Goal: Transaction & Acquisition: Purchase product/service

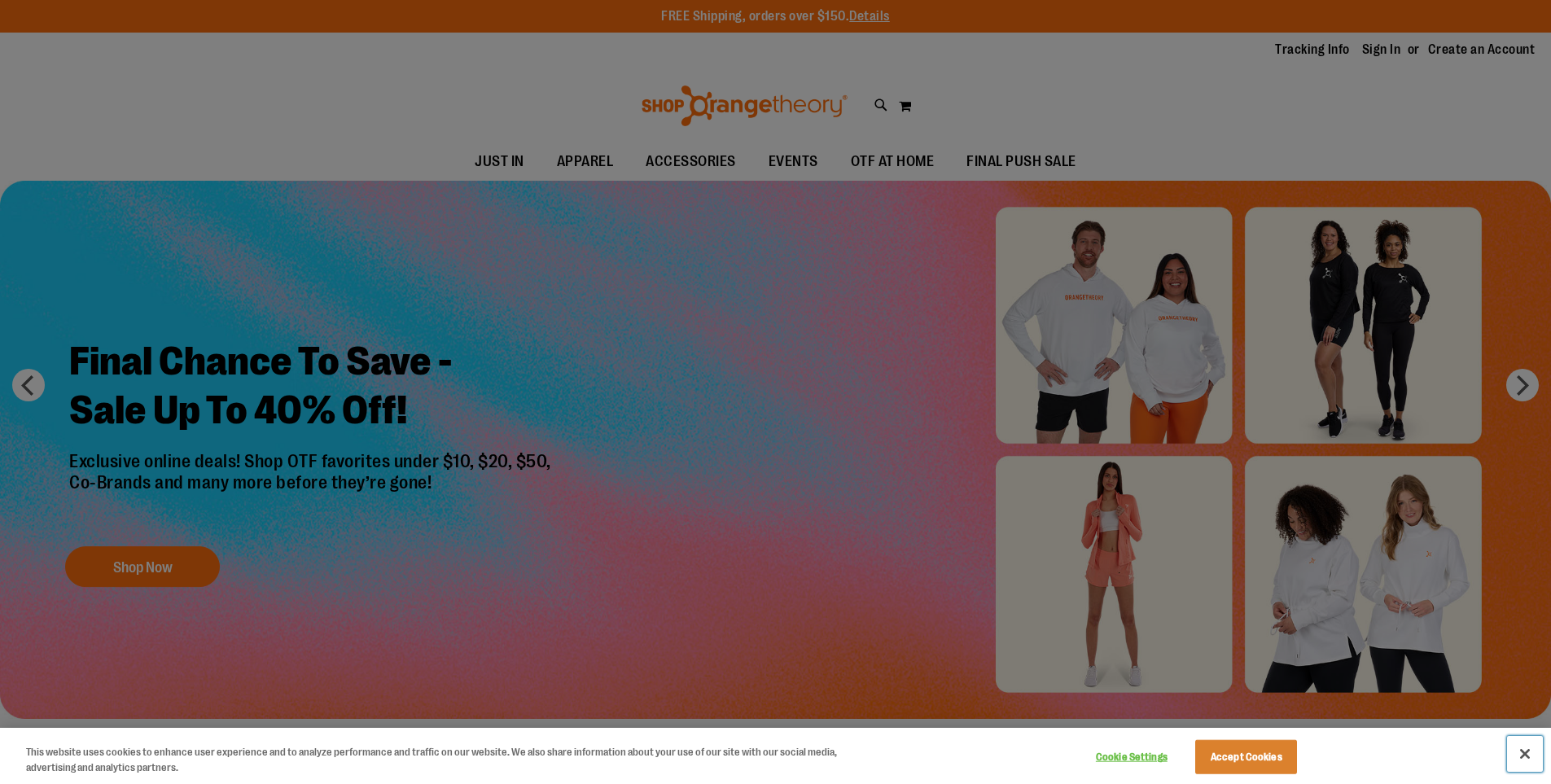
click at [1524, 759] on button "Close" at bounding box center [1525, 753] width 36 height 36
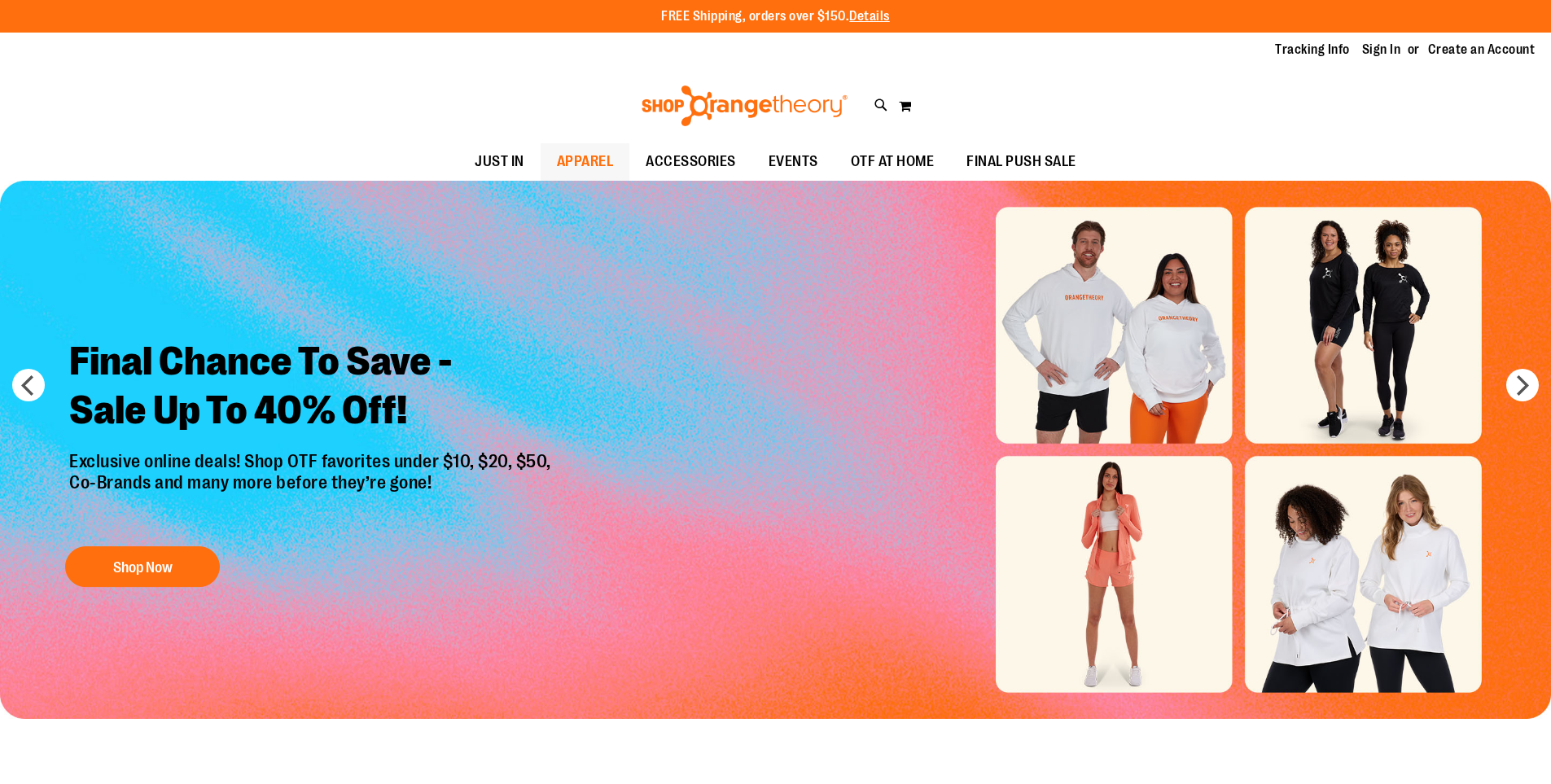
click at [583, 167] on span "APPAREL" at bounding box center [585, 162] width 57 height 37
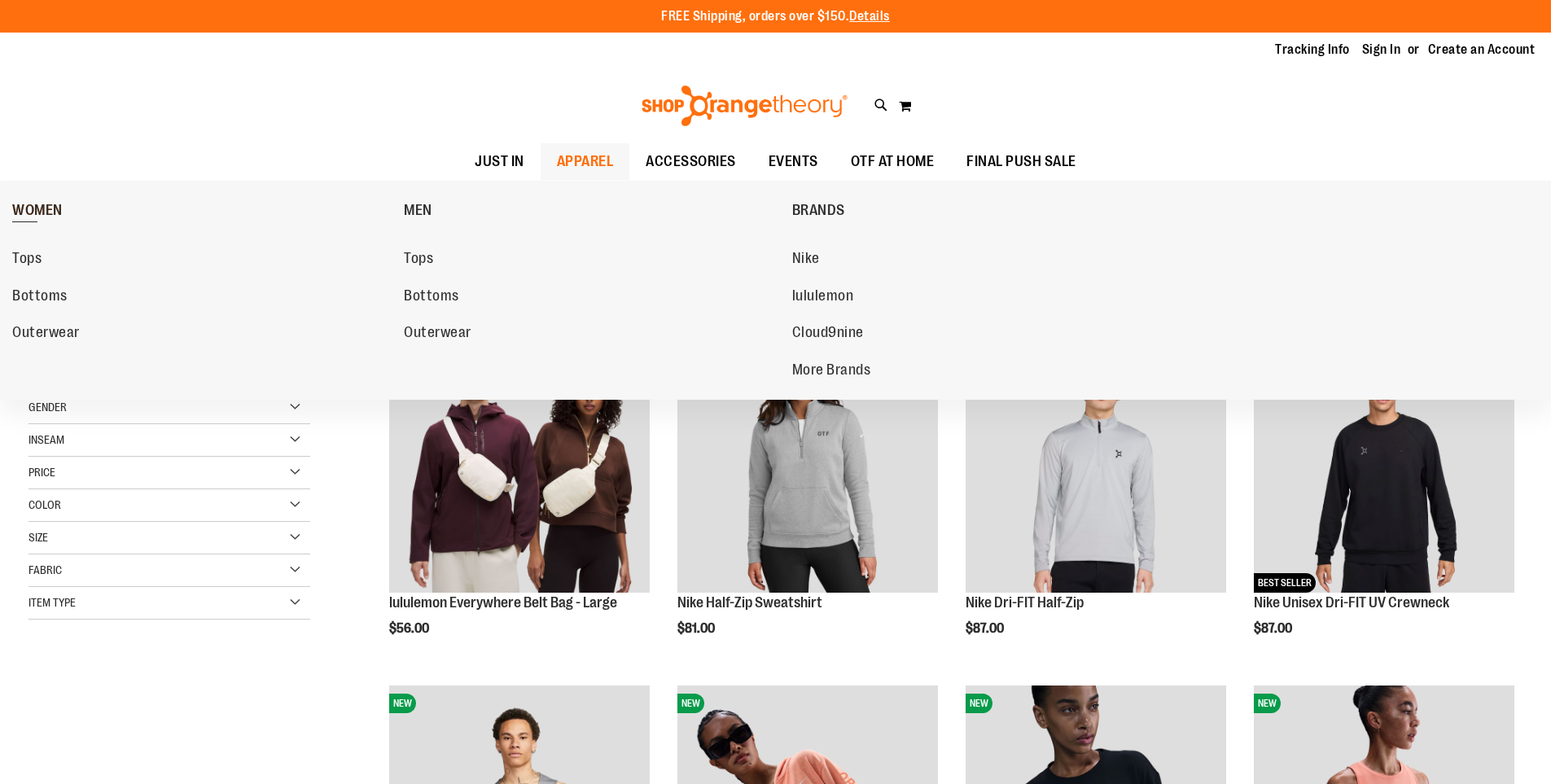
click at [49, 212] on span "WOMEN" at bounding box center [38, 211] width 51 height 20
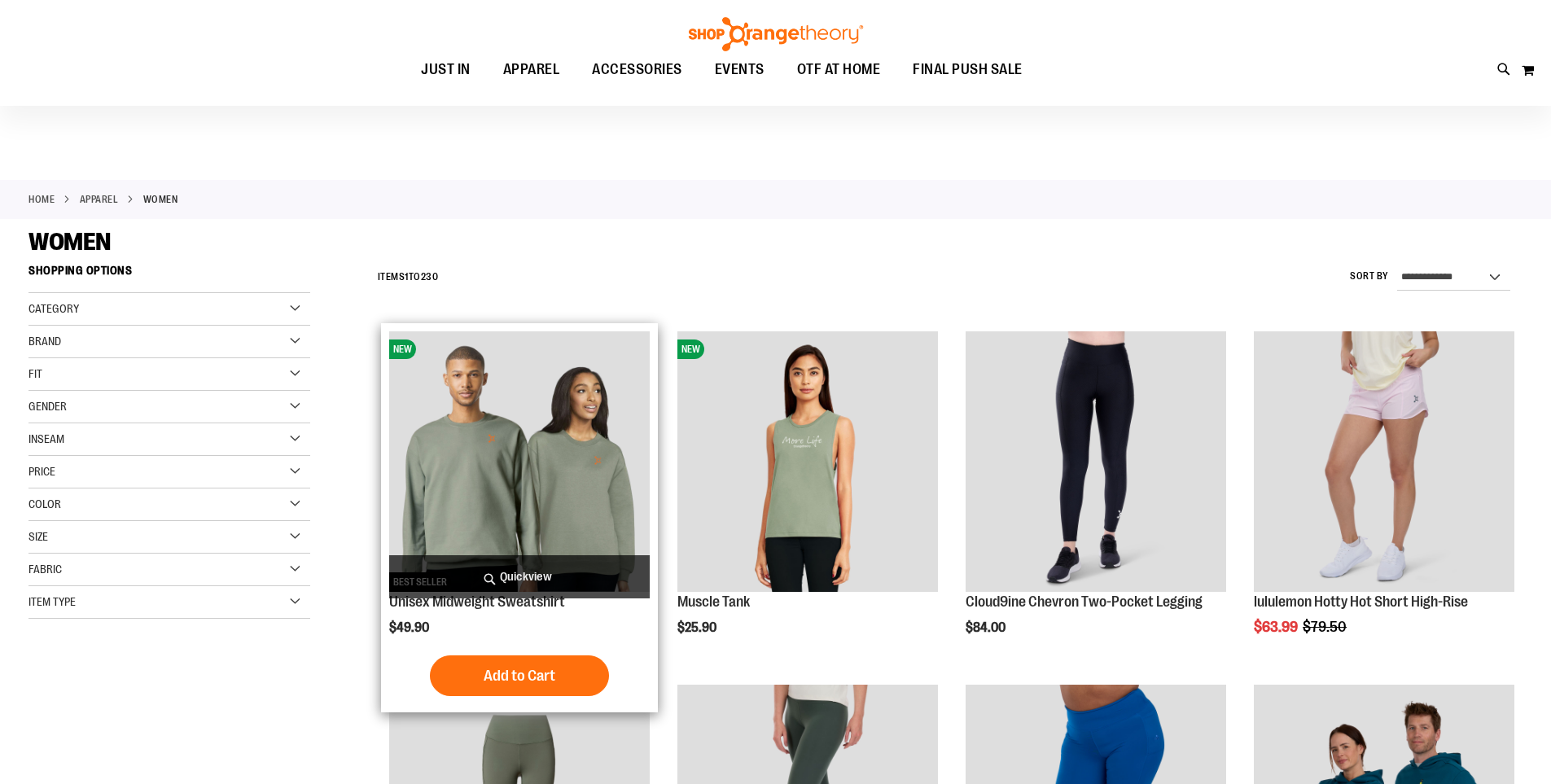
scroll to position [80, 0]
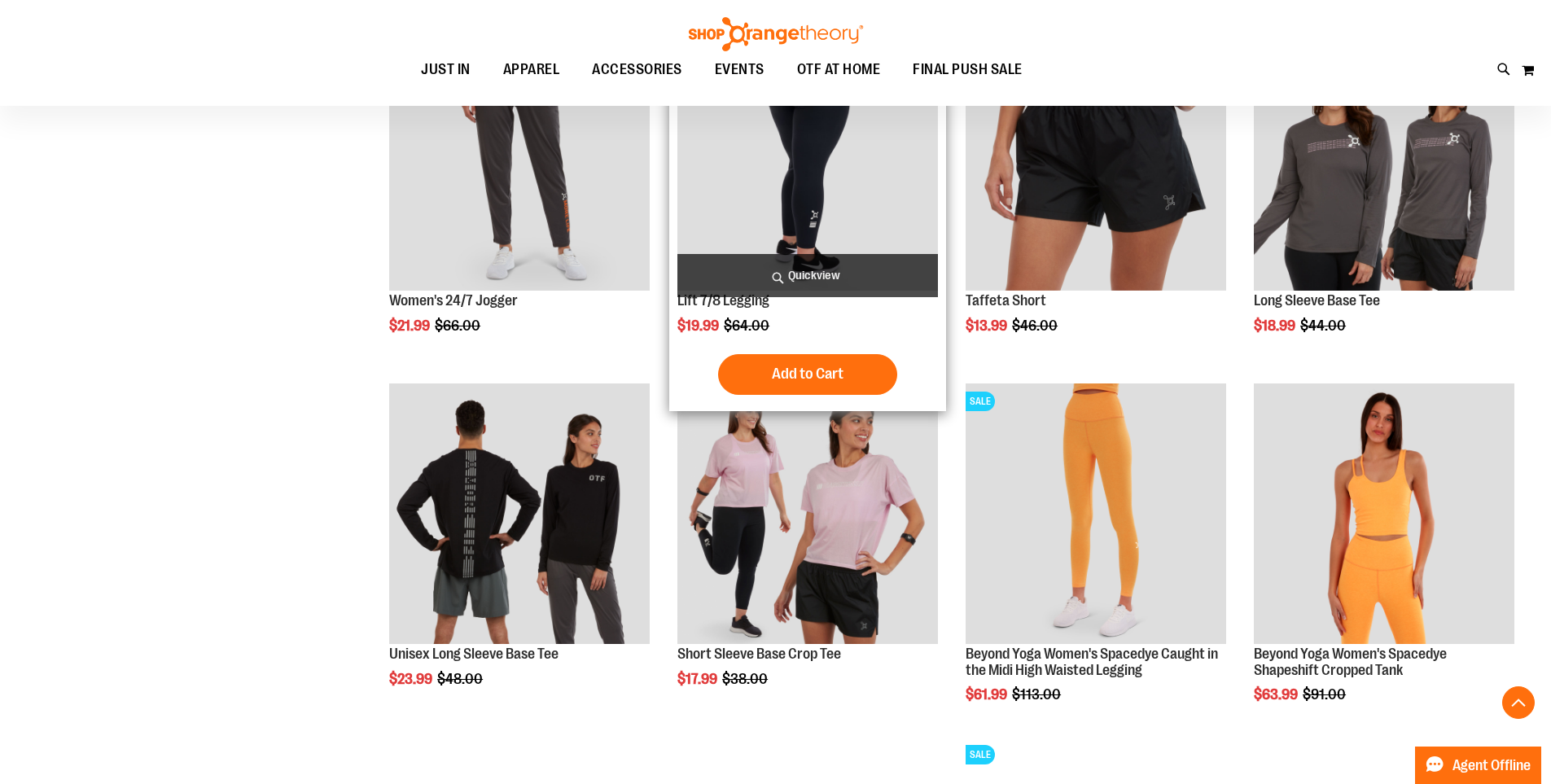
scroll to position [1383, 0]
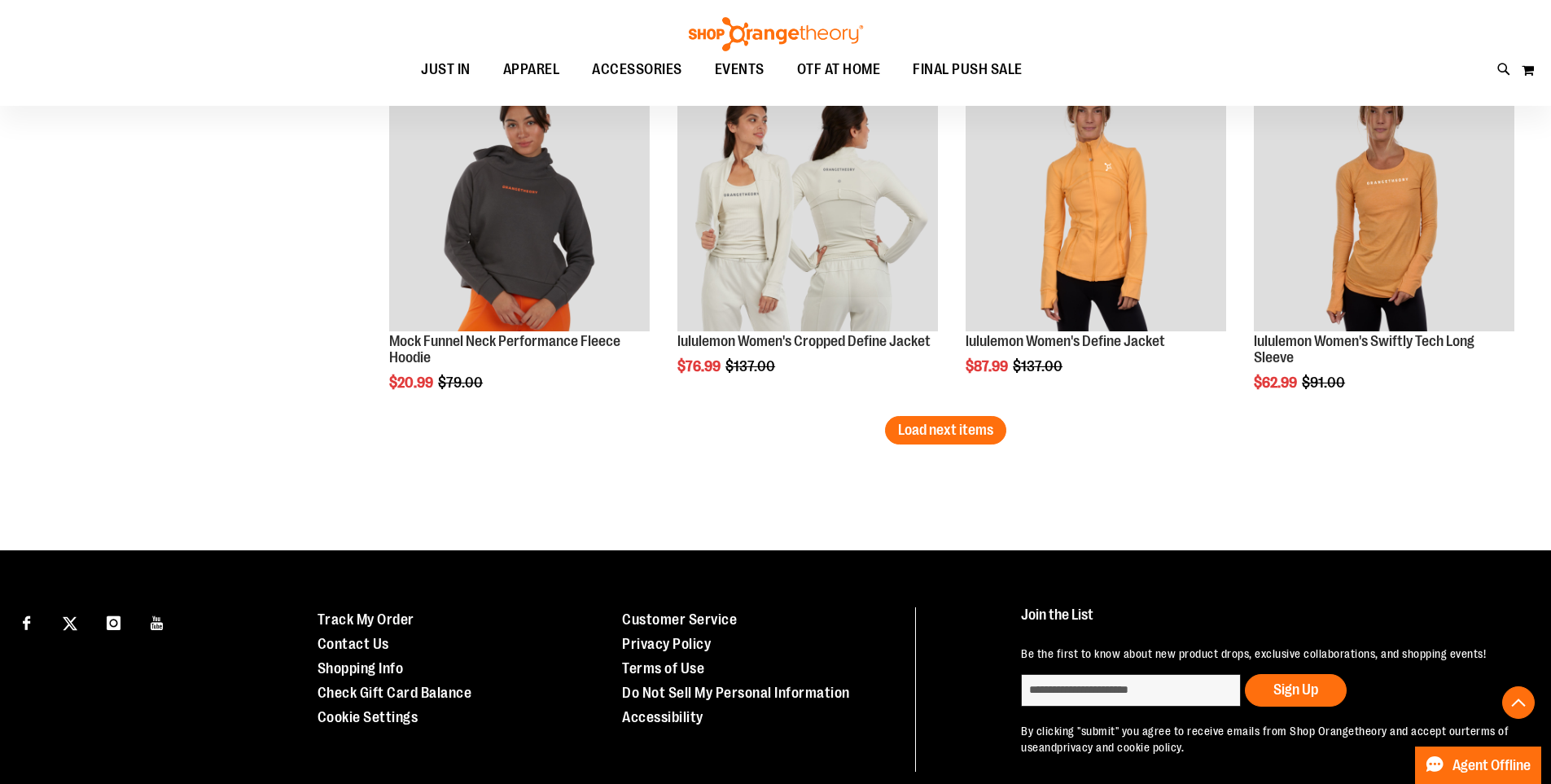
scroll to position [3092, 0]
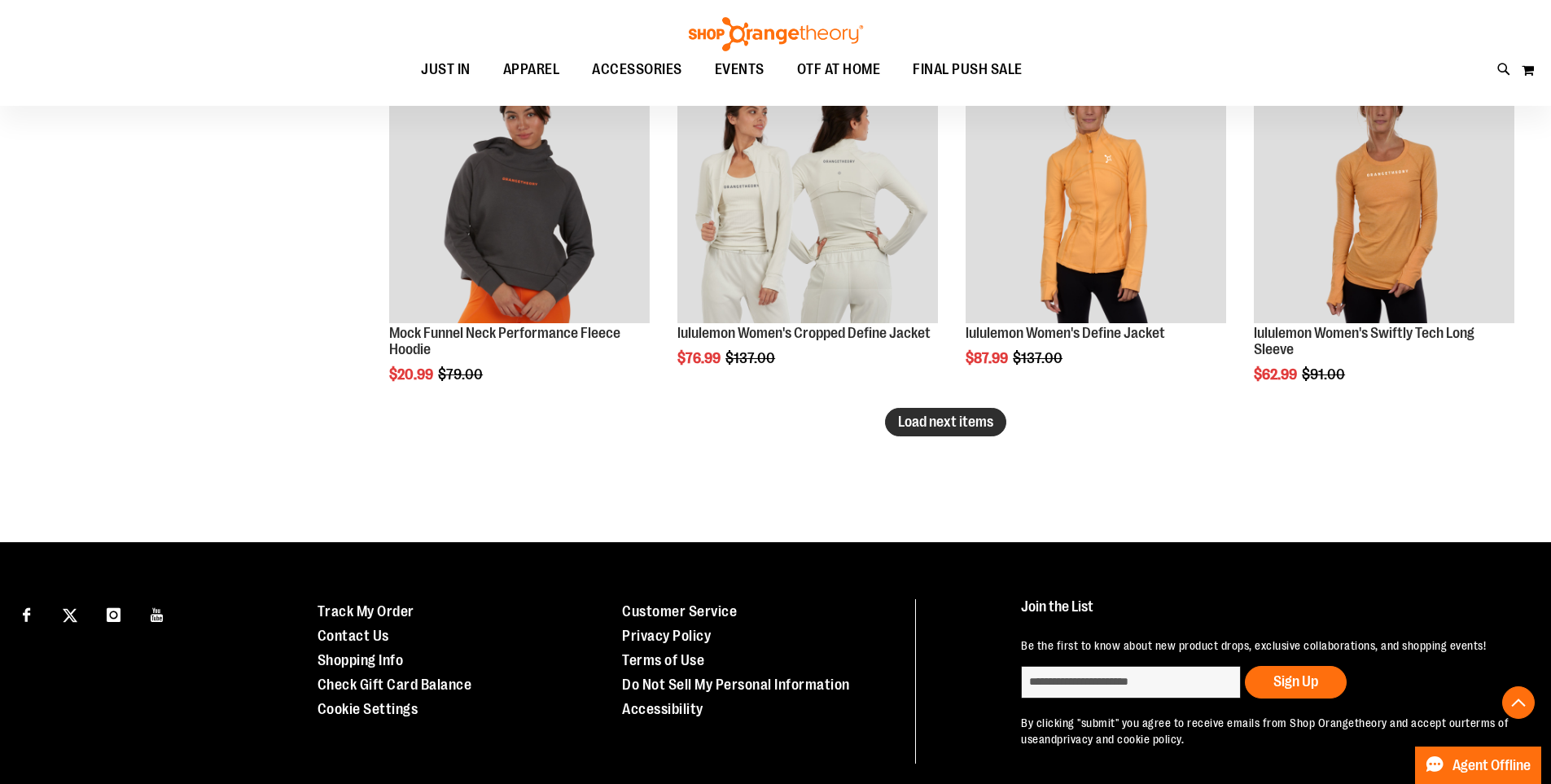
click at [926, 425] on span "Load next items" at bounding box center [945, 422] width 95 height 17
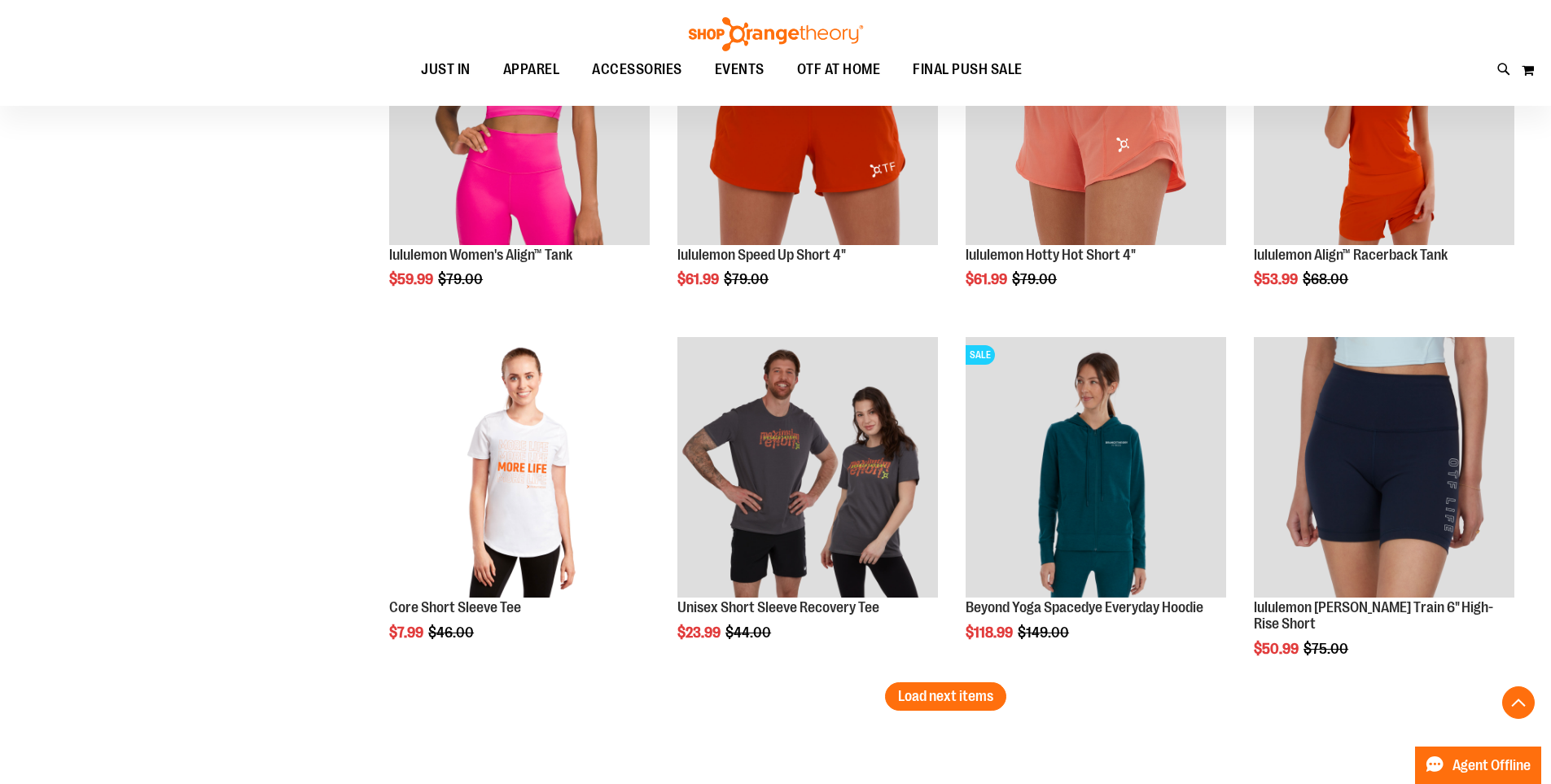
scroll to position [3987, 0]
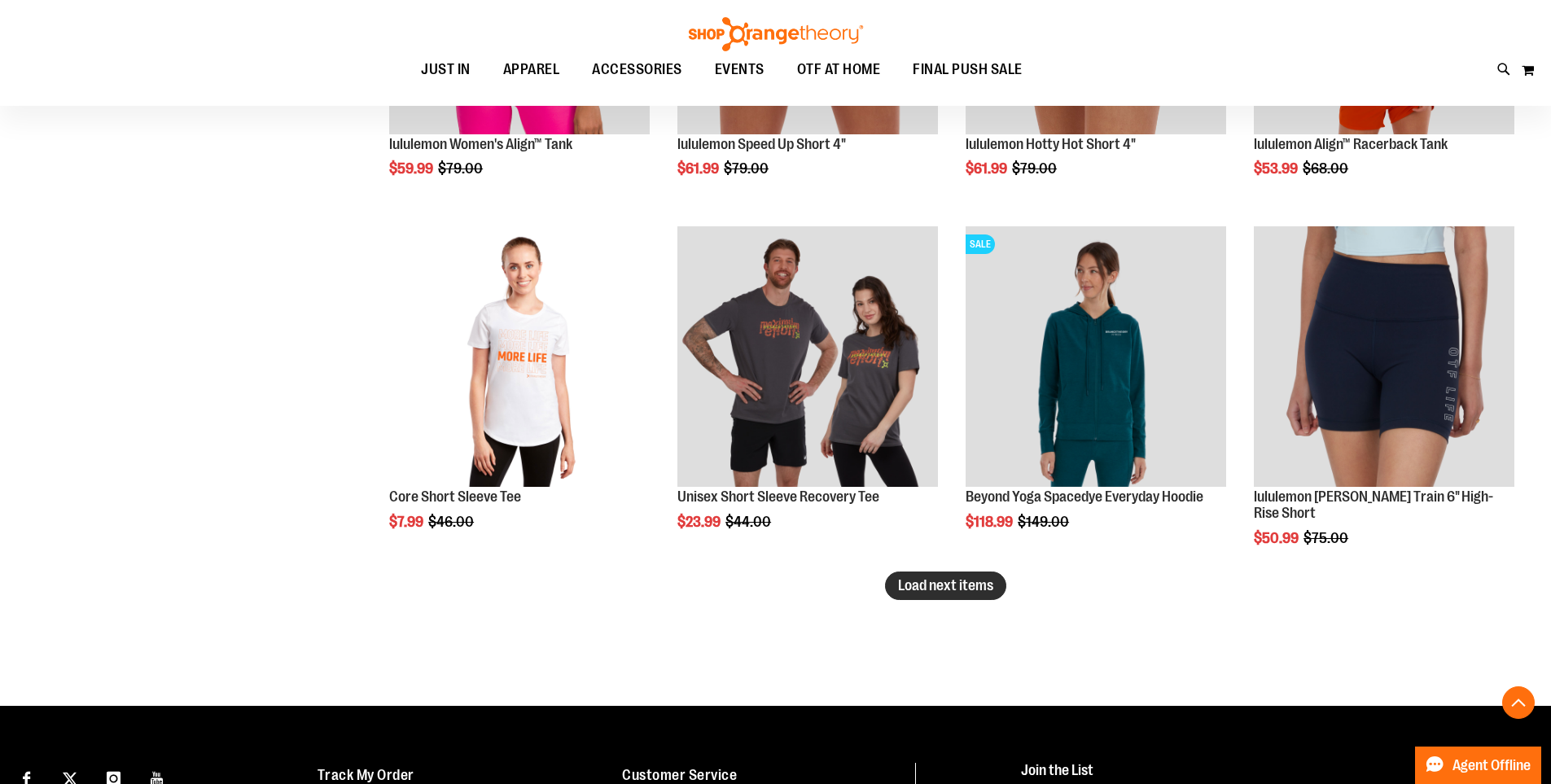
click at [934, 584] on span "Load next items" at bounding box center [945, 585] width 95 height 17
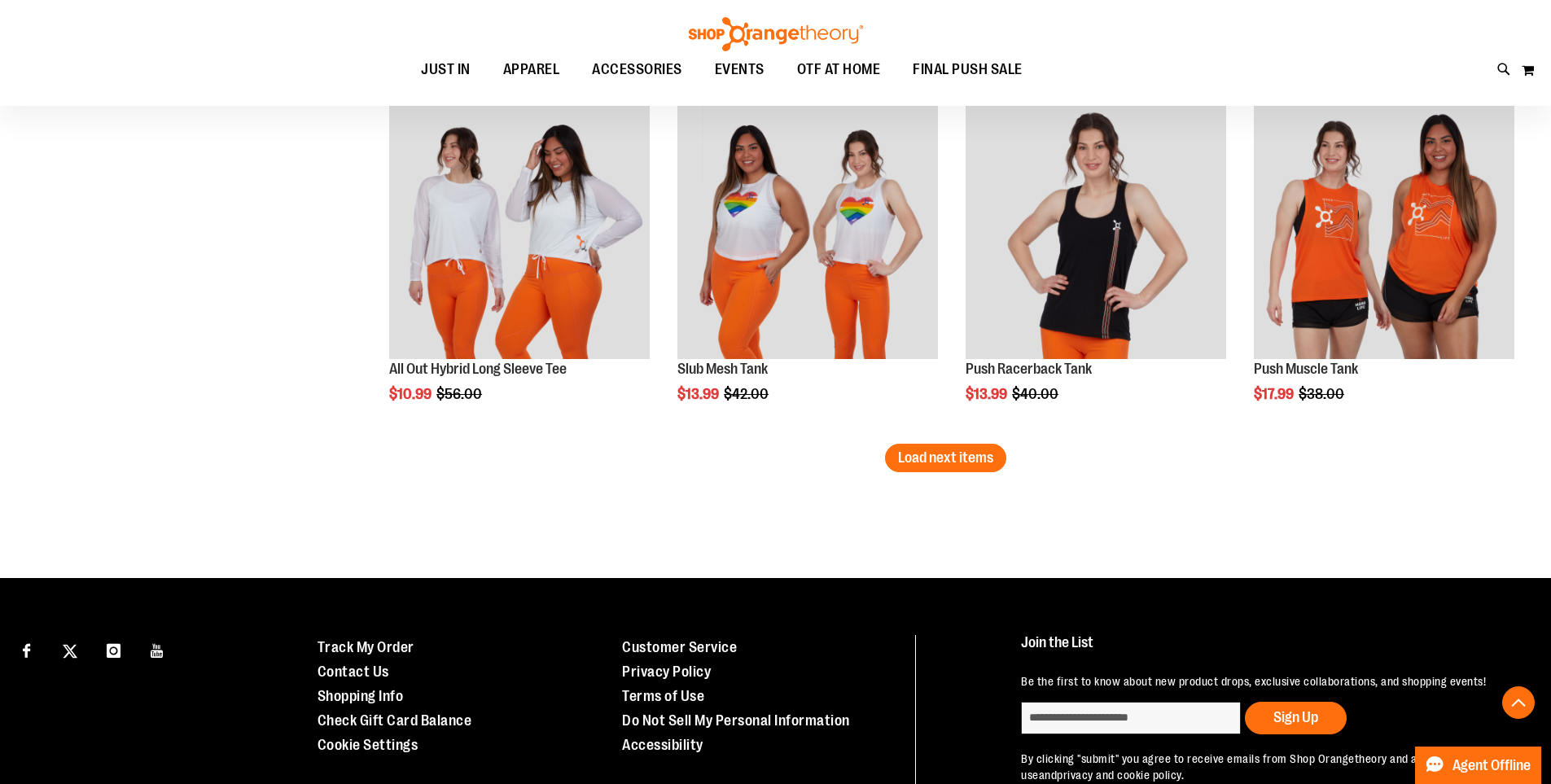
scroll to position [5208, 0]
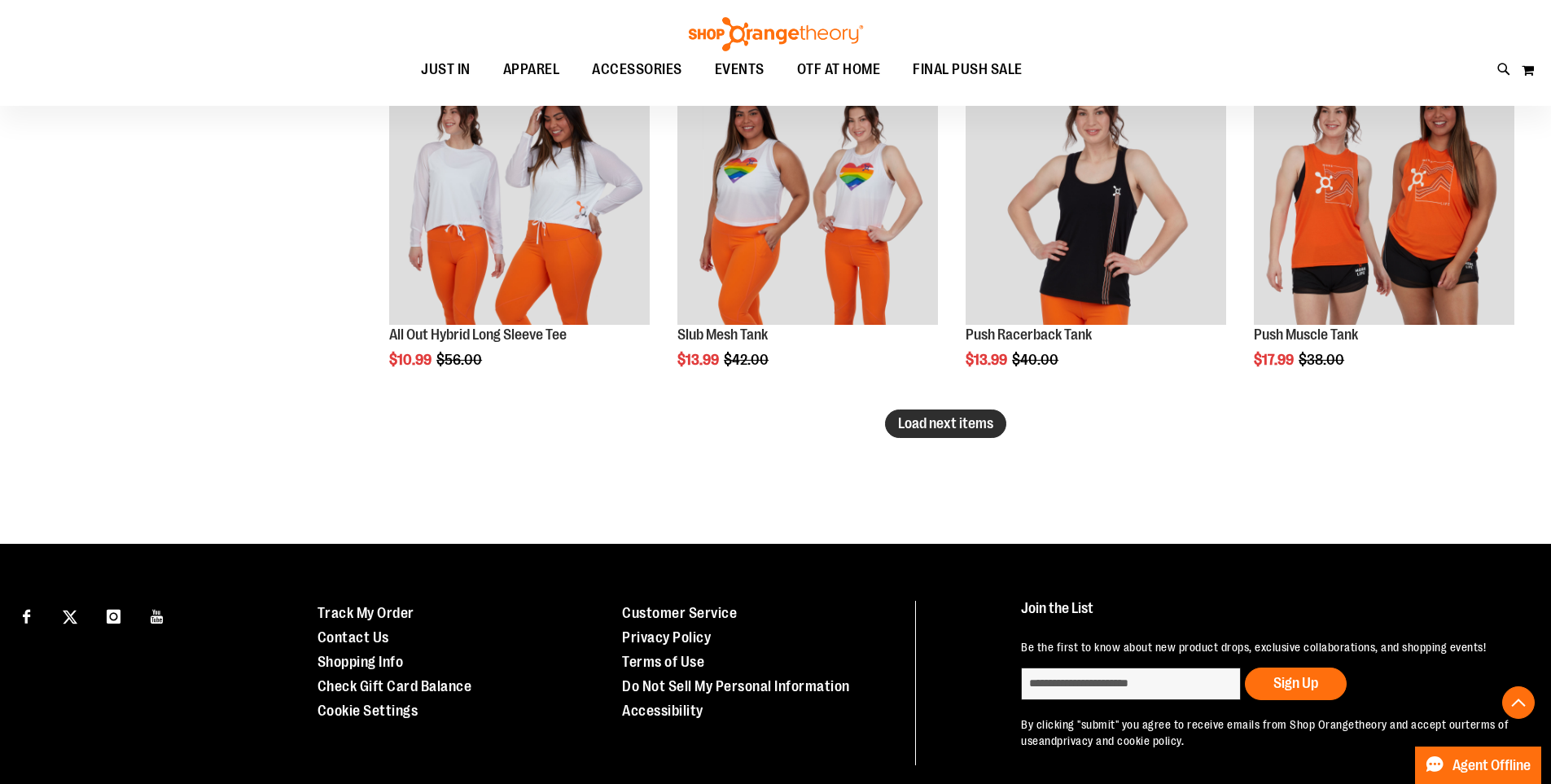
click at [971, 415] on button "Load next items" at bounding box center [945, 423] width 121 height 29
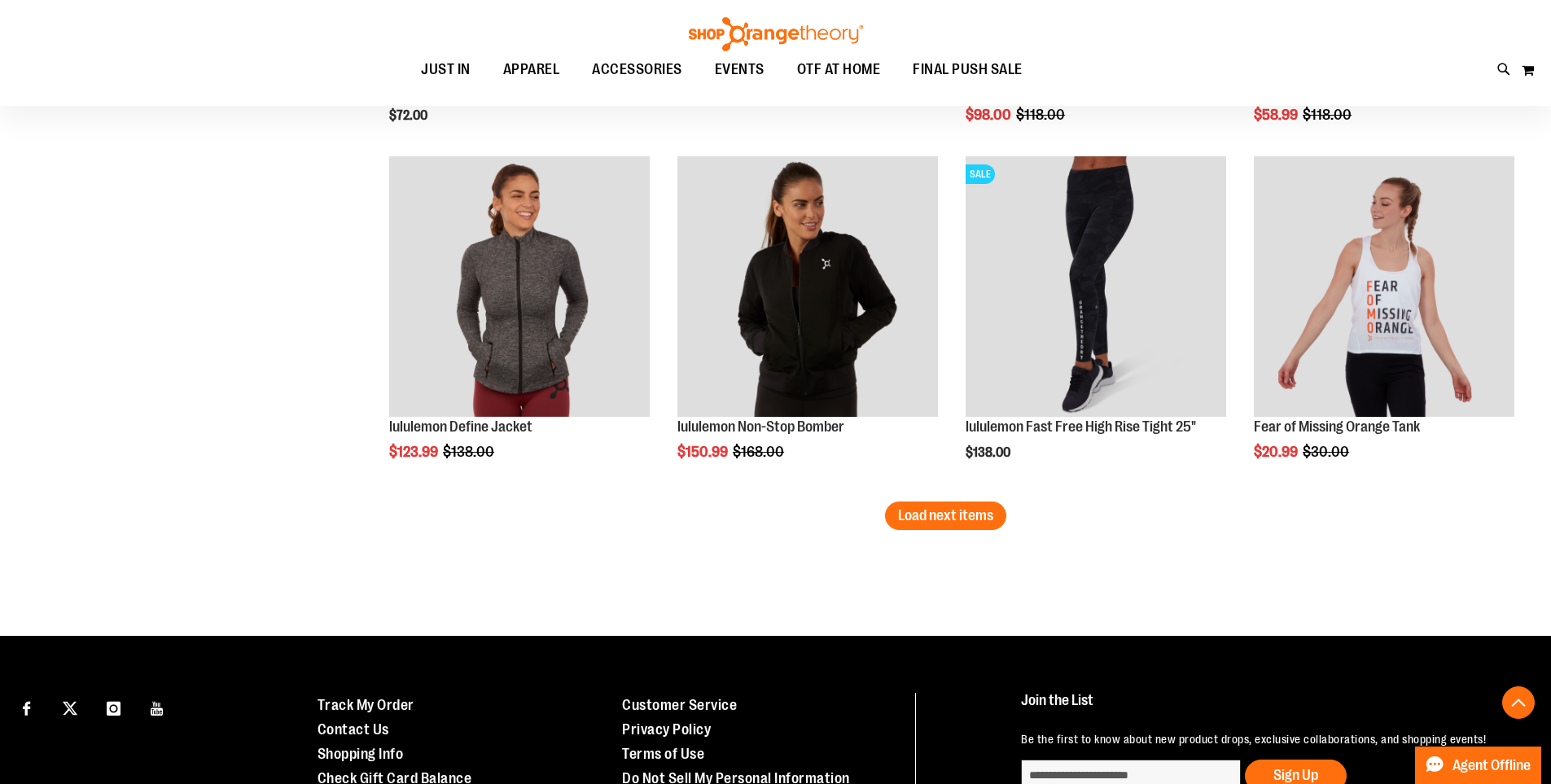
scroll to position [6185, 0]
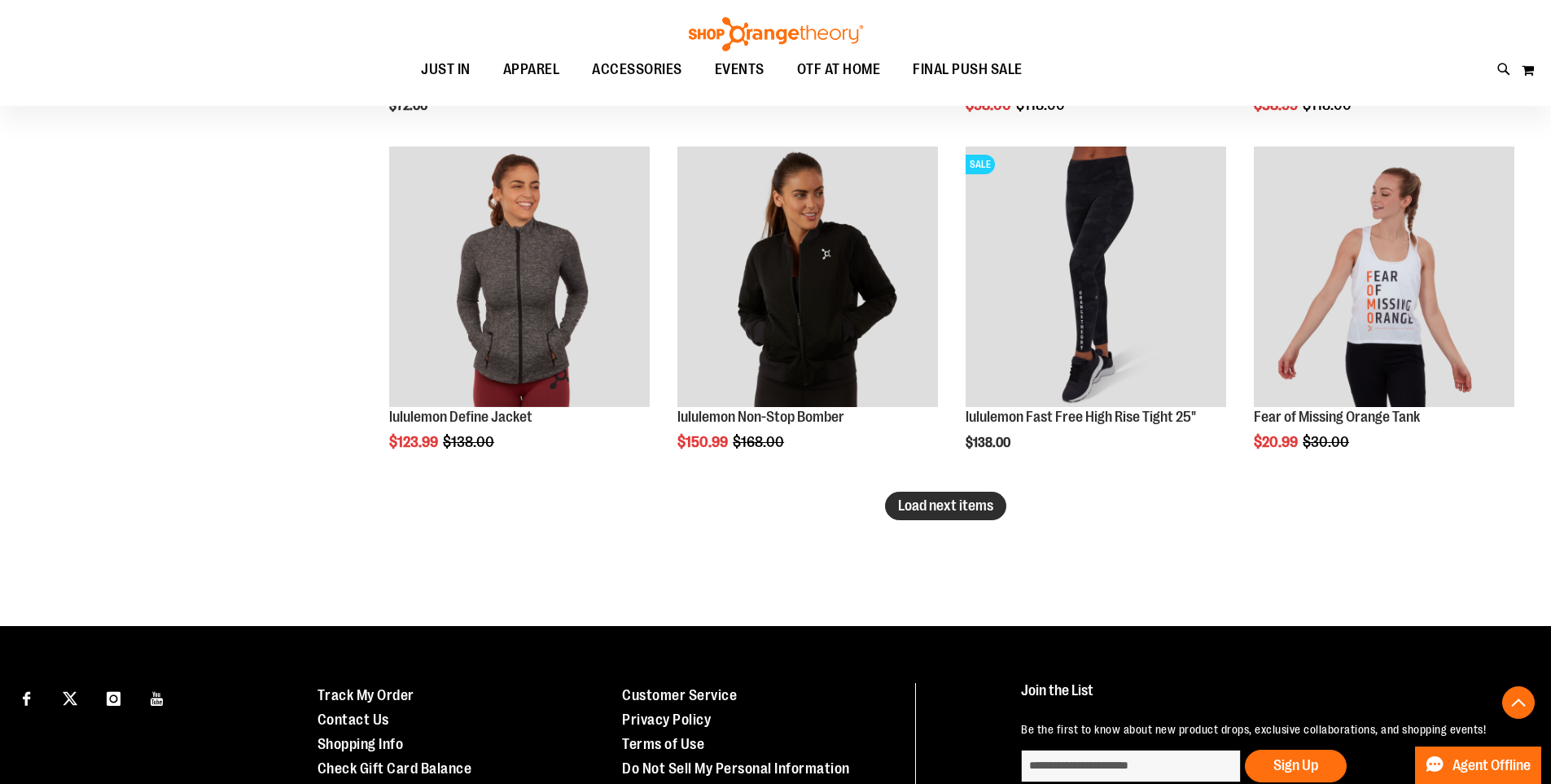
click at [939, 504] on span "Load next items" at bounding box center [945, 505] width 95 height 17
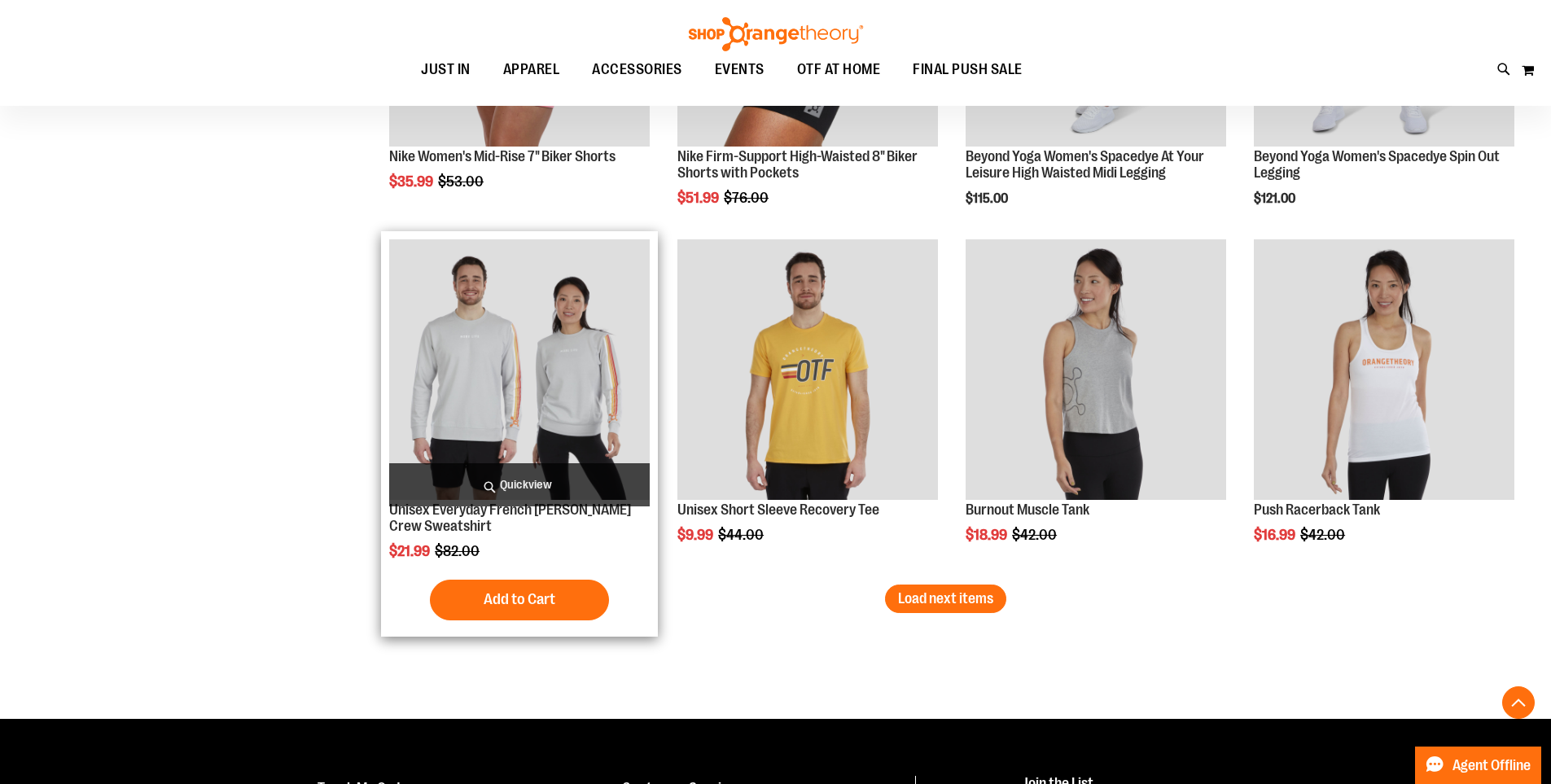
scroll to position [7162, 0]
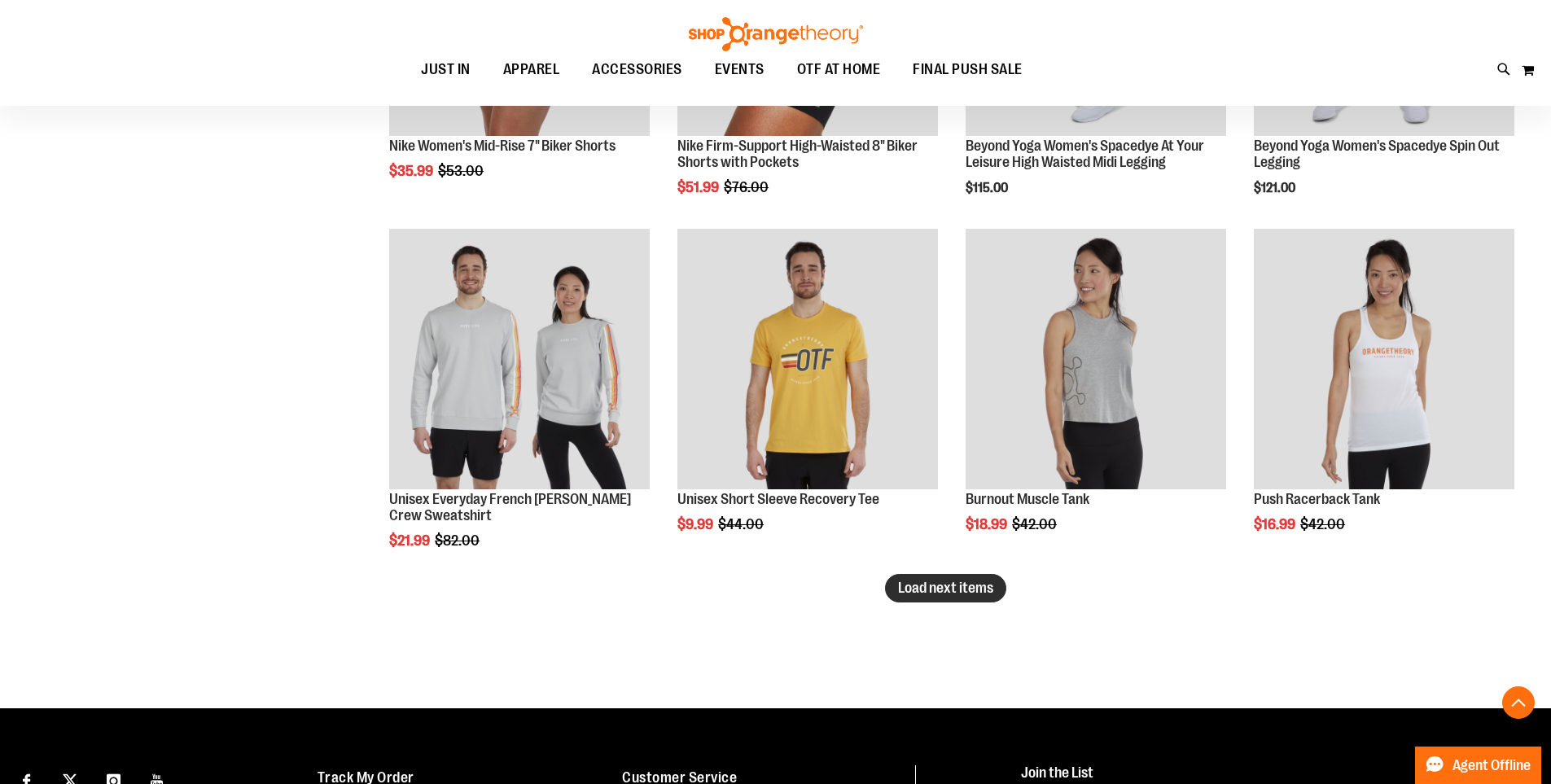
click at [943, 587] on span "Load next items" at bounding box center [945, 588] width 95 height 17
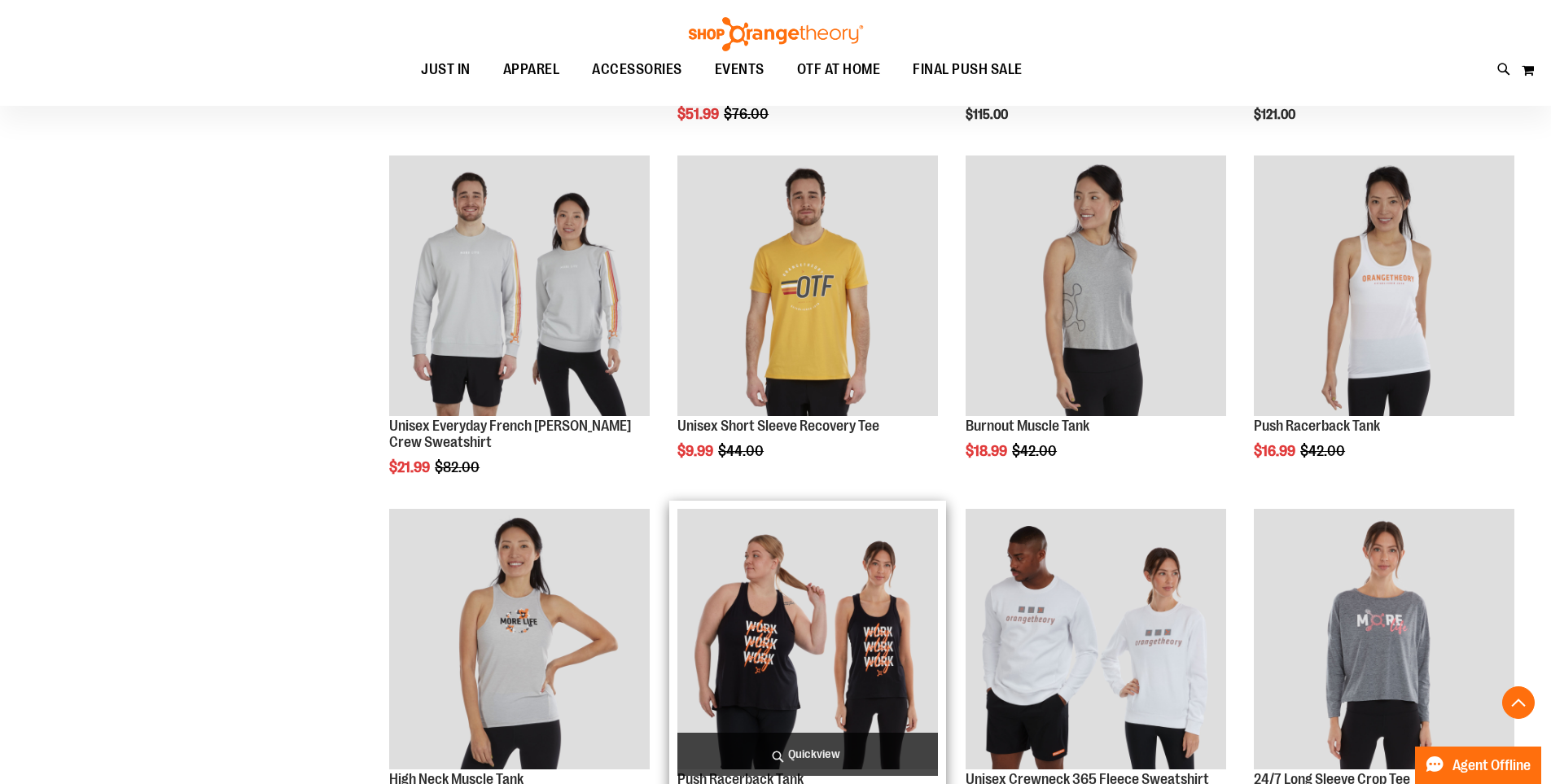
scroll to position [7487, 0]
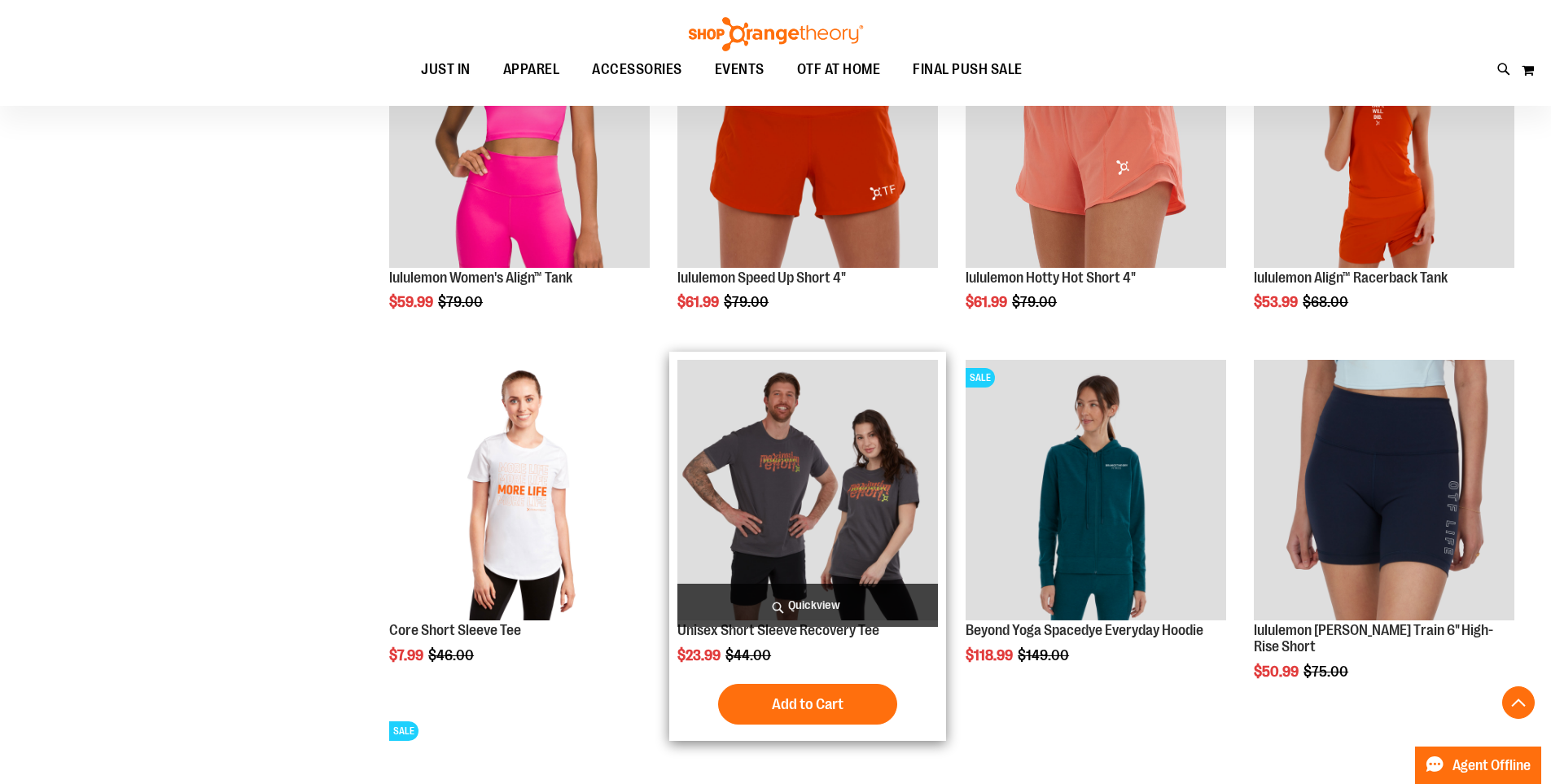
scroll to position [2929, 0]
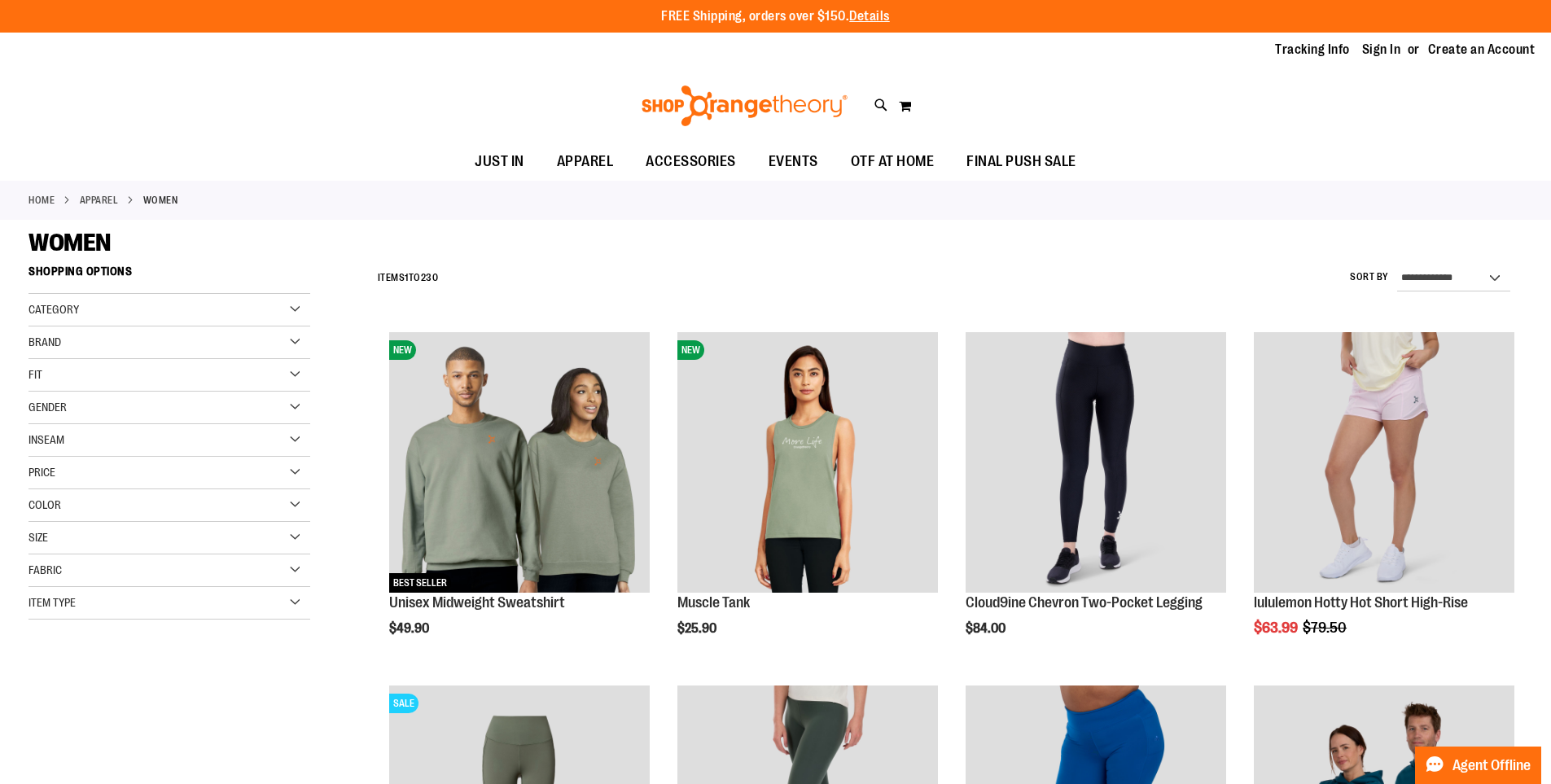
click at [231, 311] on div "Category" at bounding box center [169, 310] width 282 height 32
click at [304, 298] on div "Category" at bounding box center [169, 310] width 282 height 32
click at [278, 351] on div "Brand" at bounding box center [169, 342] width 282 height 32
click at [69, 390] on link "lululemon" at bounding box center [160, 393] width 271 height 17
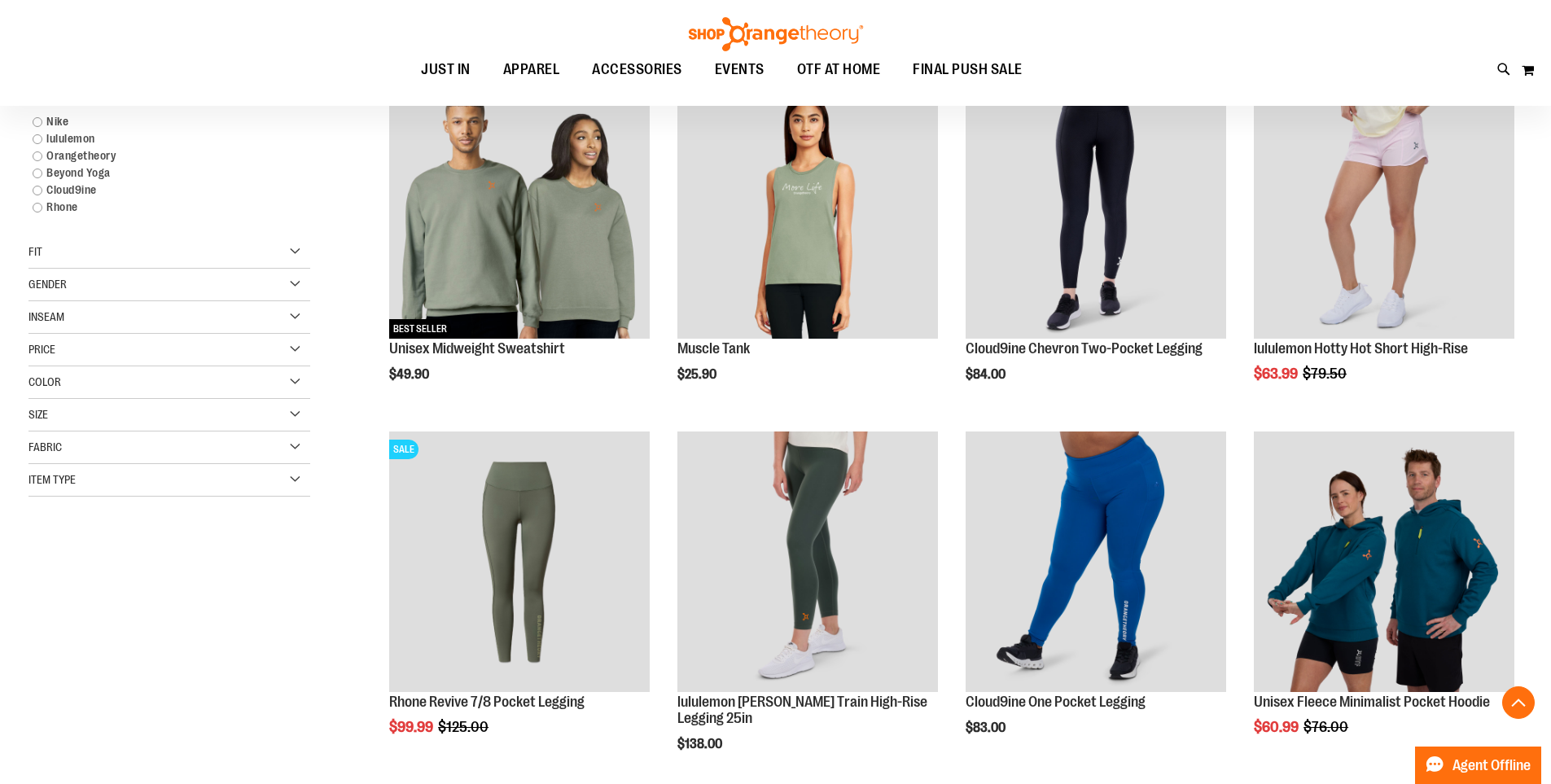
scroll to position [258, 0]
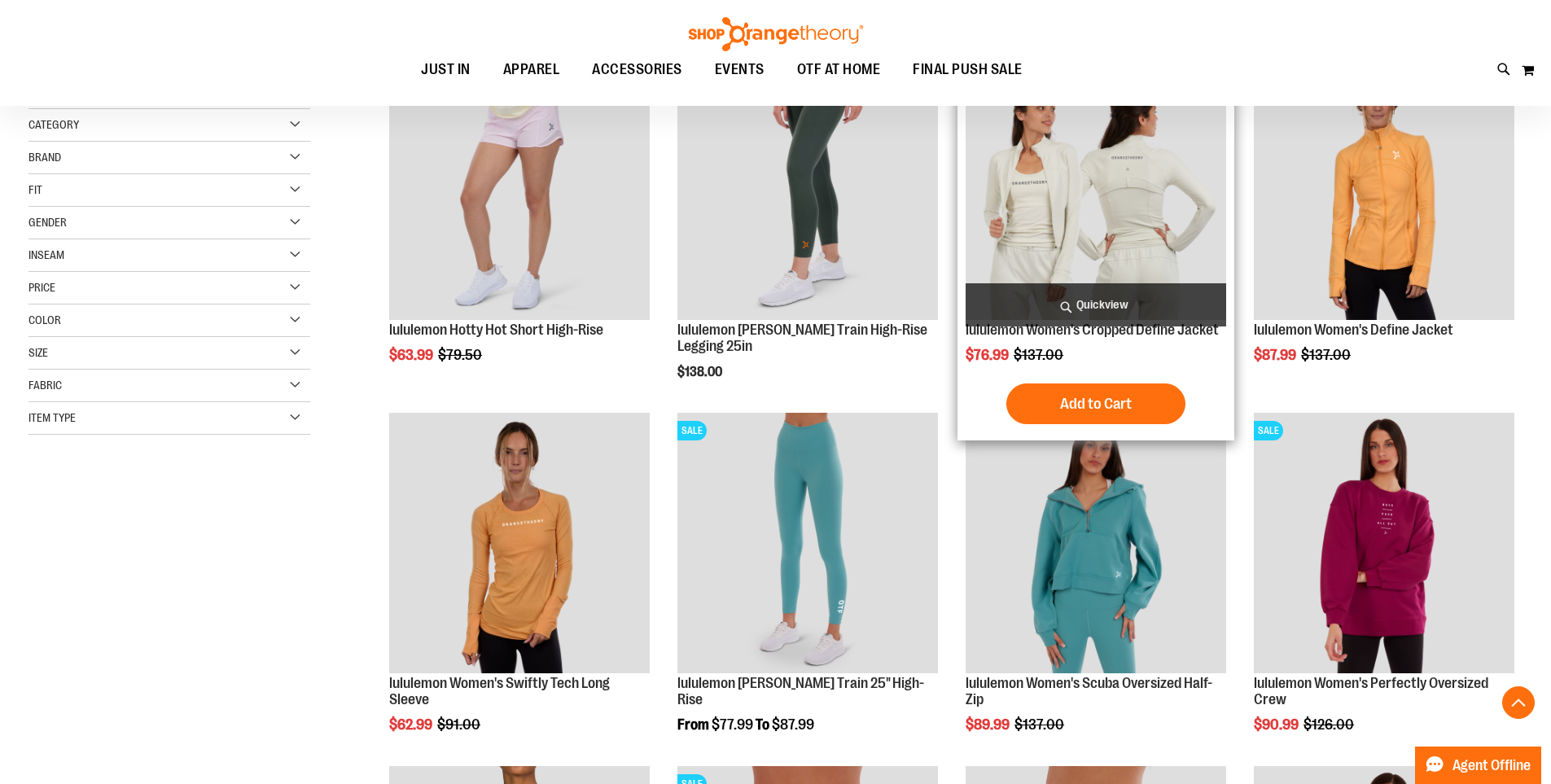
scroll to position [244, 0]
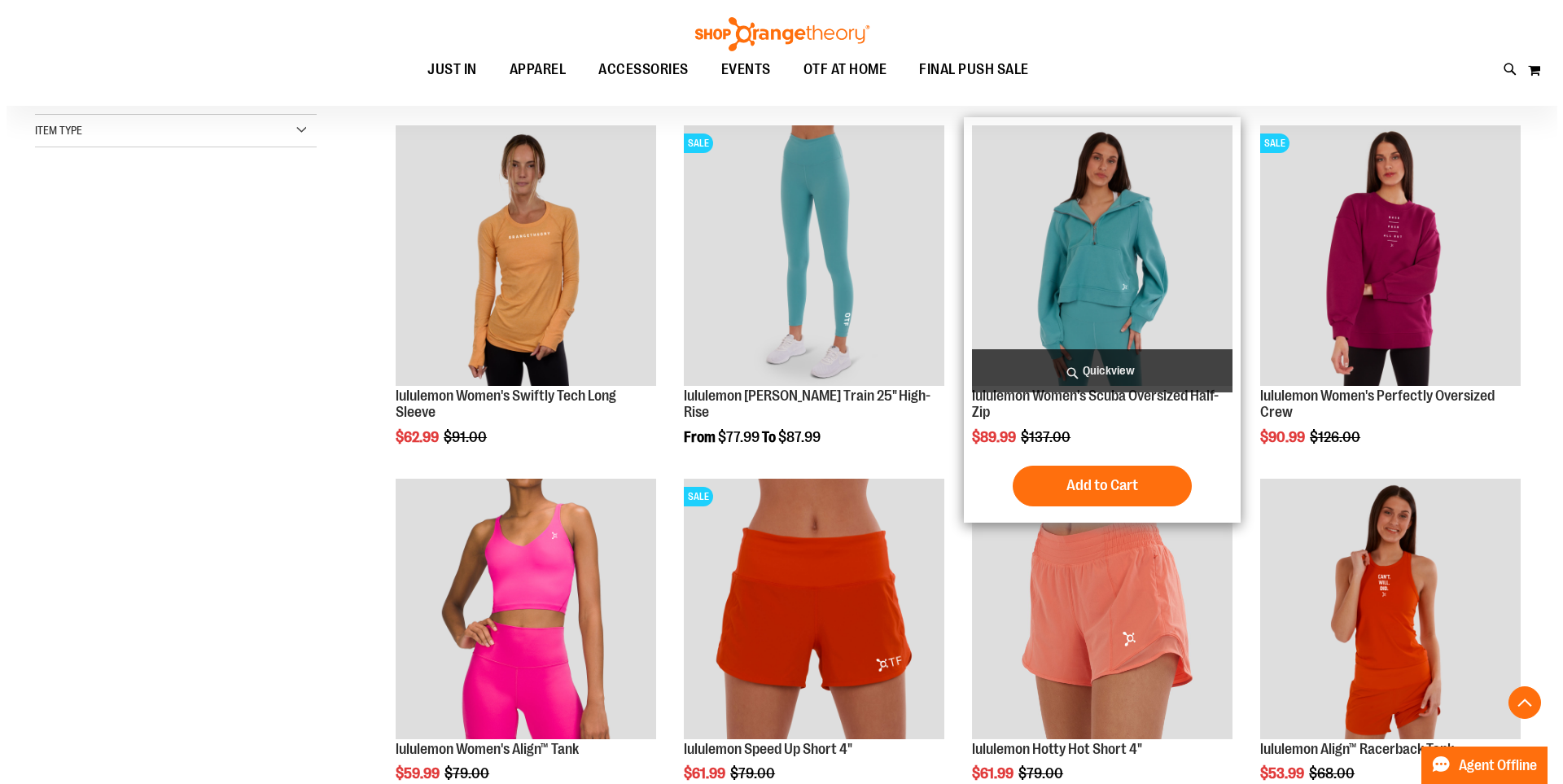
scroll to position [569, 0]
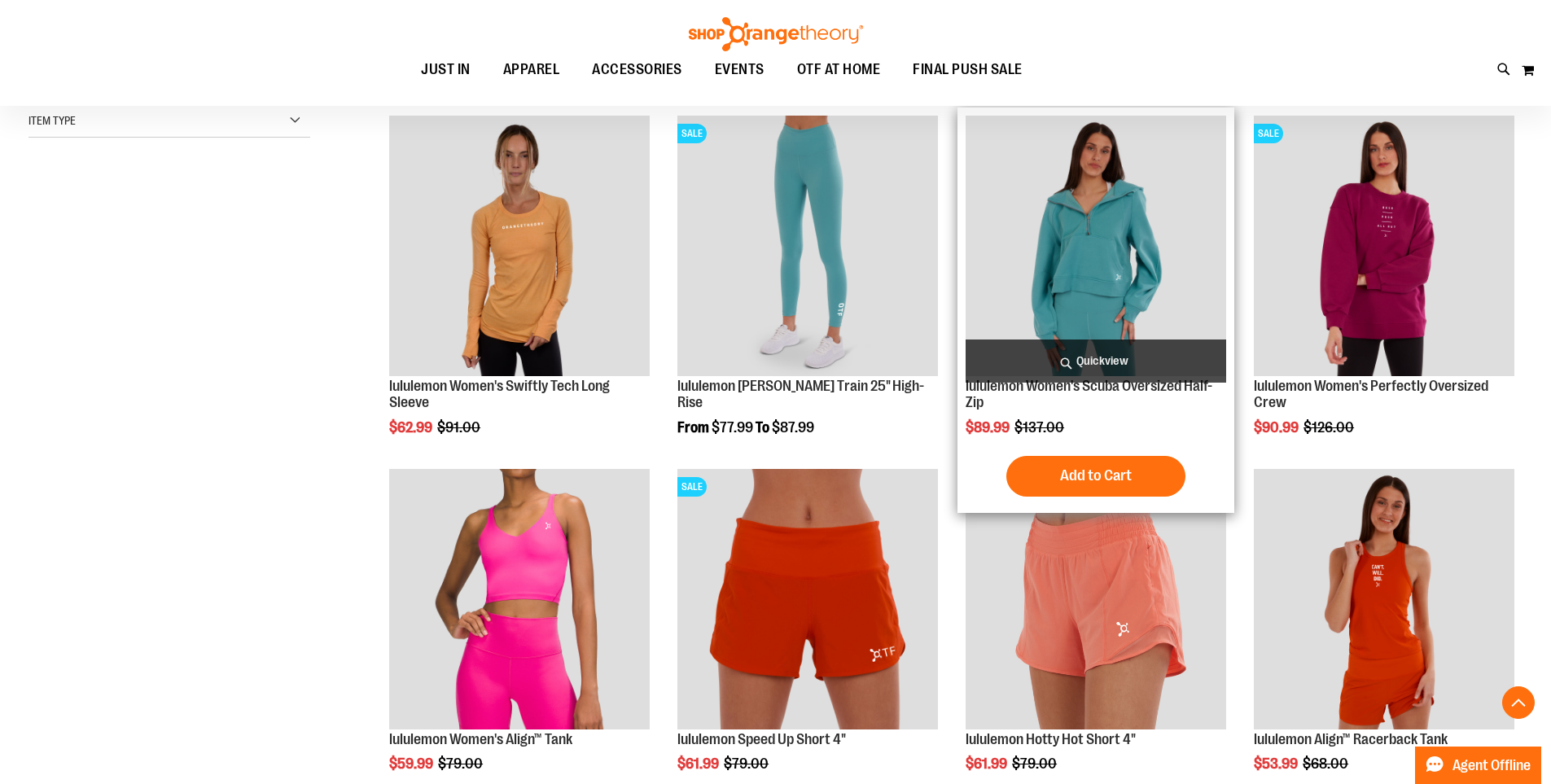
click at [1126, 352] on span "Quickview" at bounding box center [1096, 361] width 260 height 43
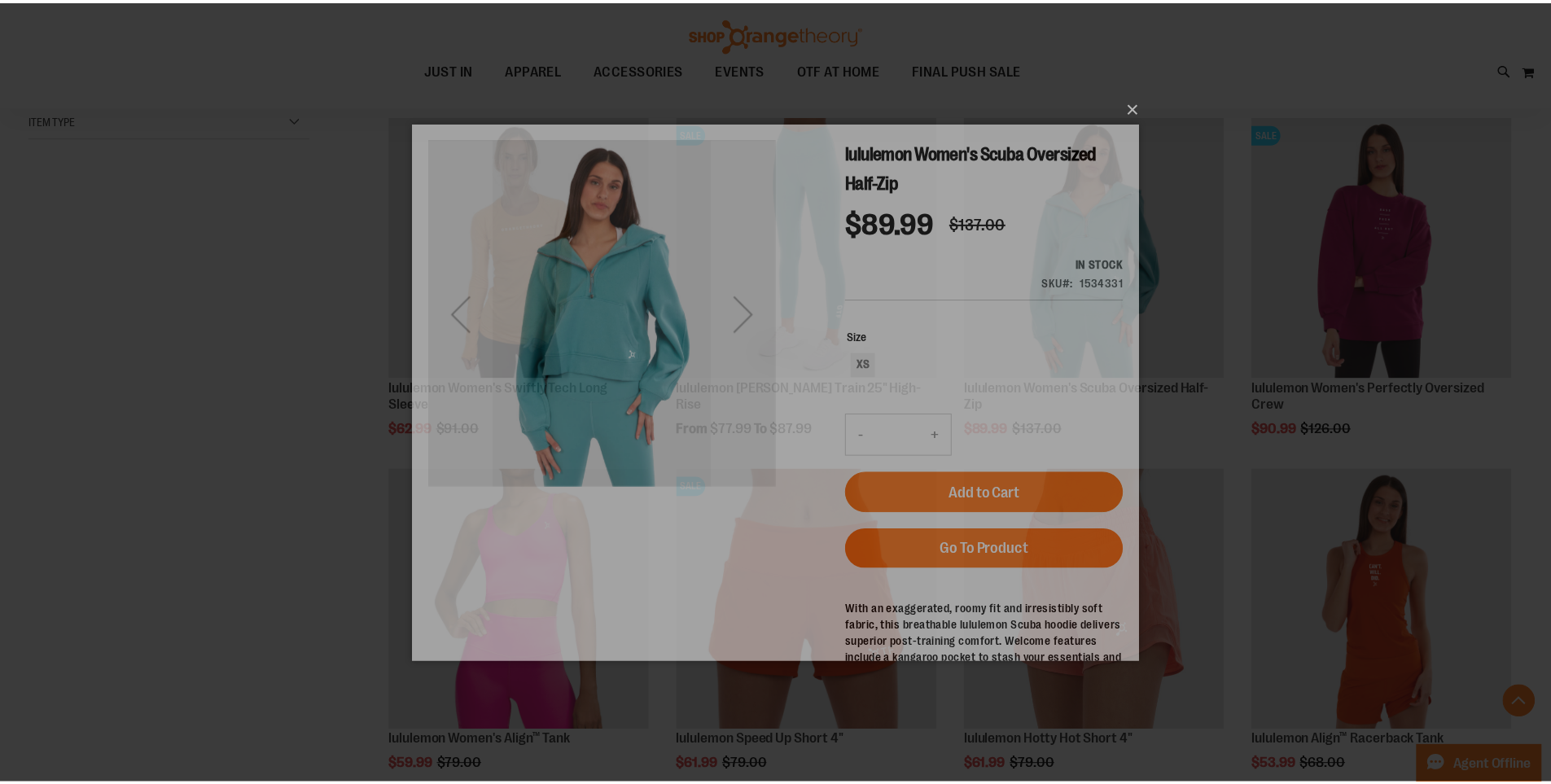
scroll to position [0, 0]
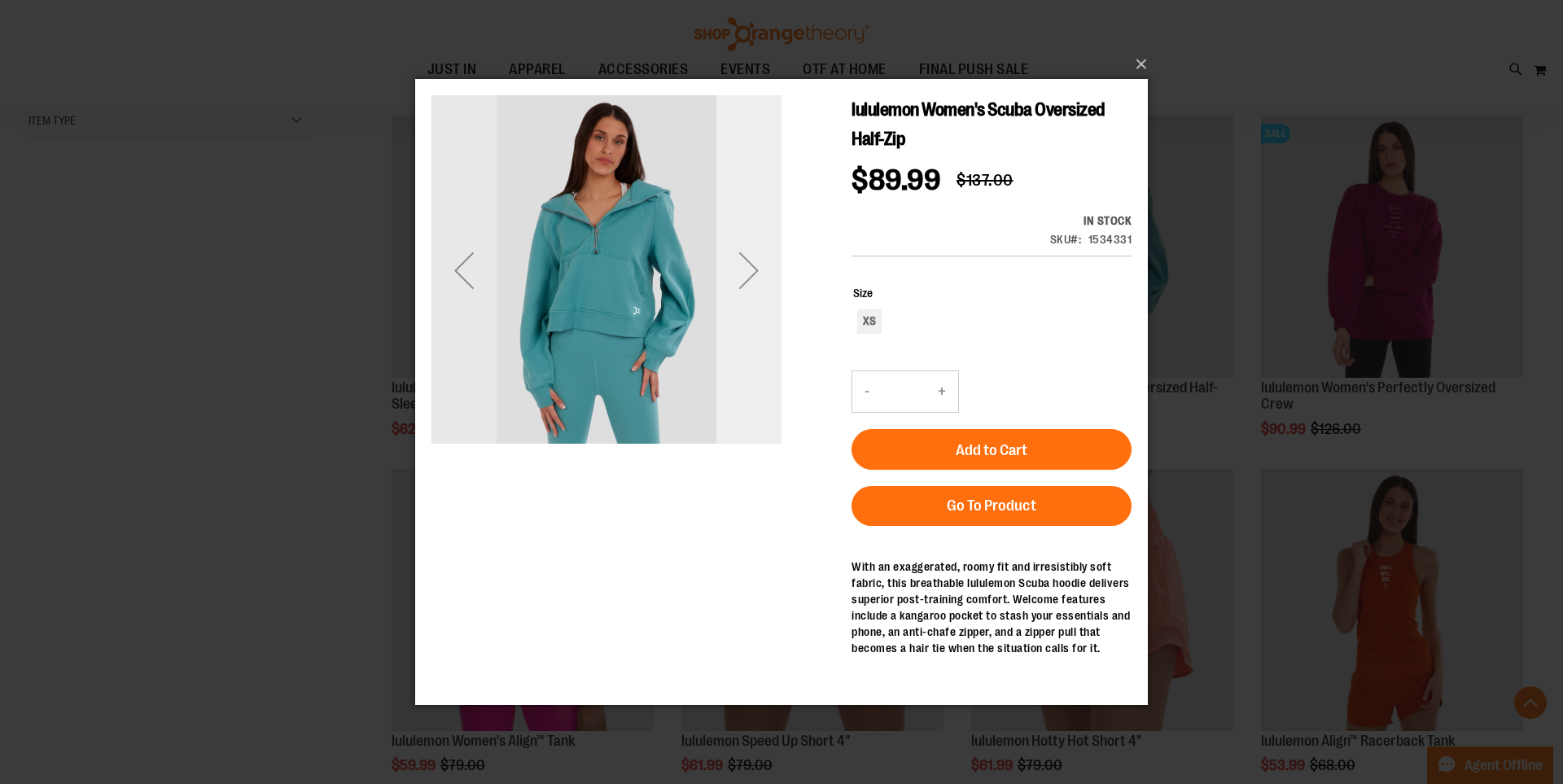
click at [742, 286] on div "Next" at bounding box center [748, 270] width 65 height 65
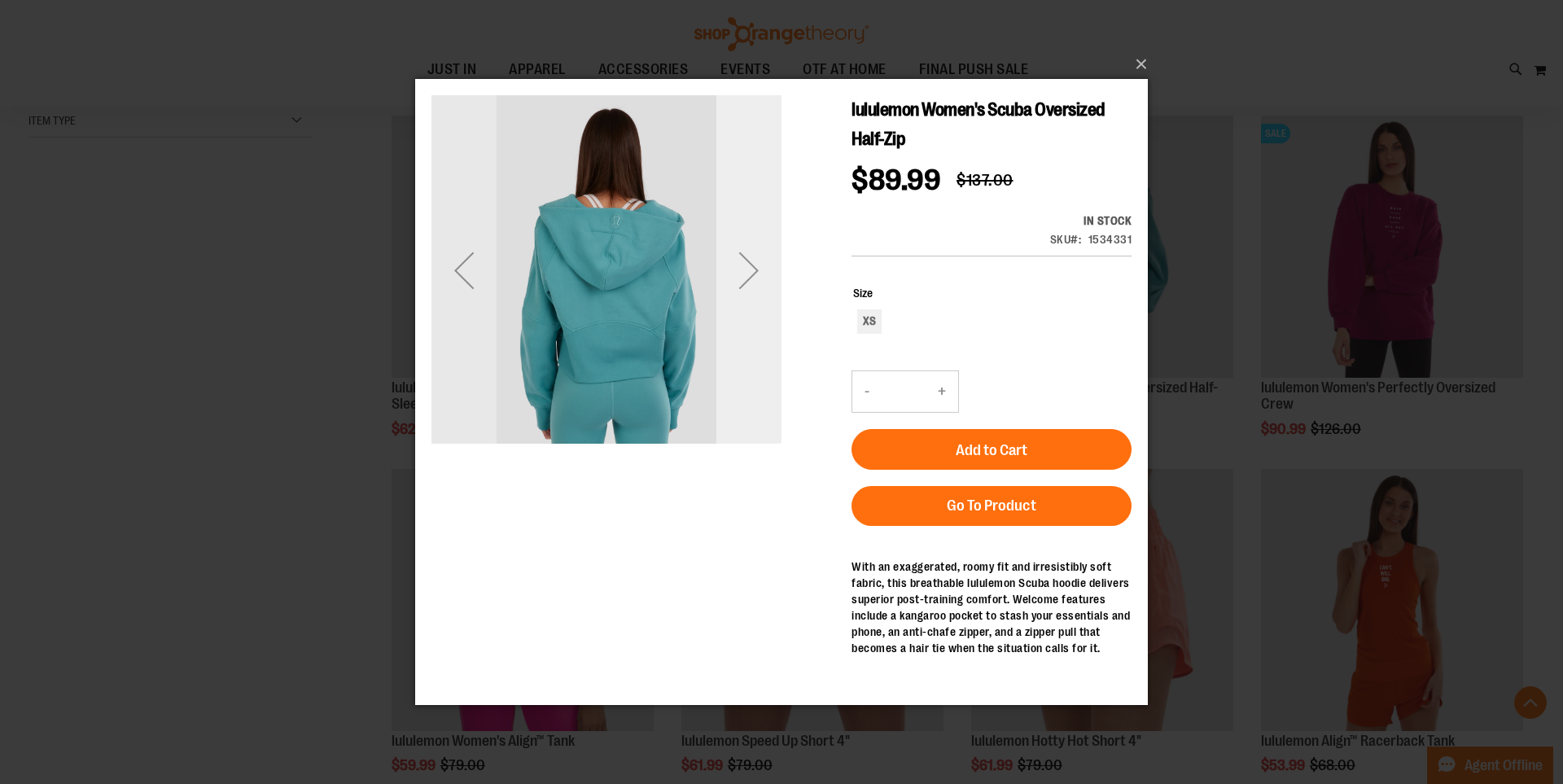
click at [740, 280] on div "Next" at bounding box center [748, 270] width 65 height 65
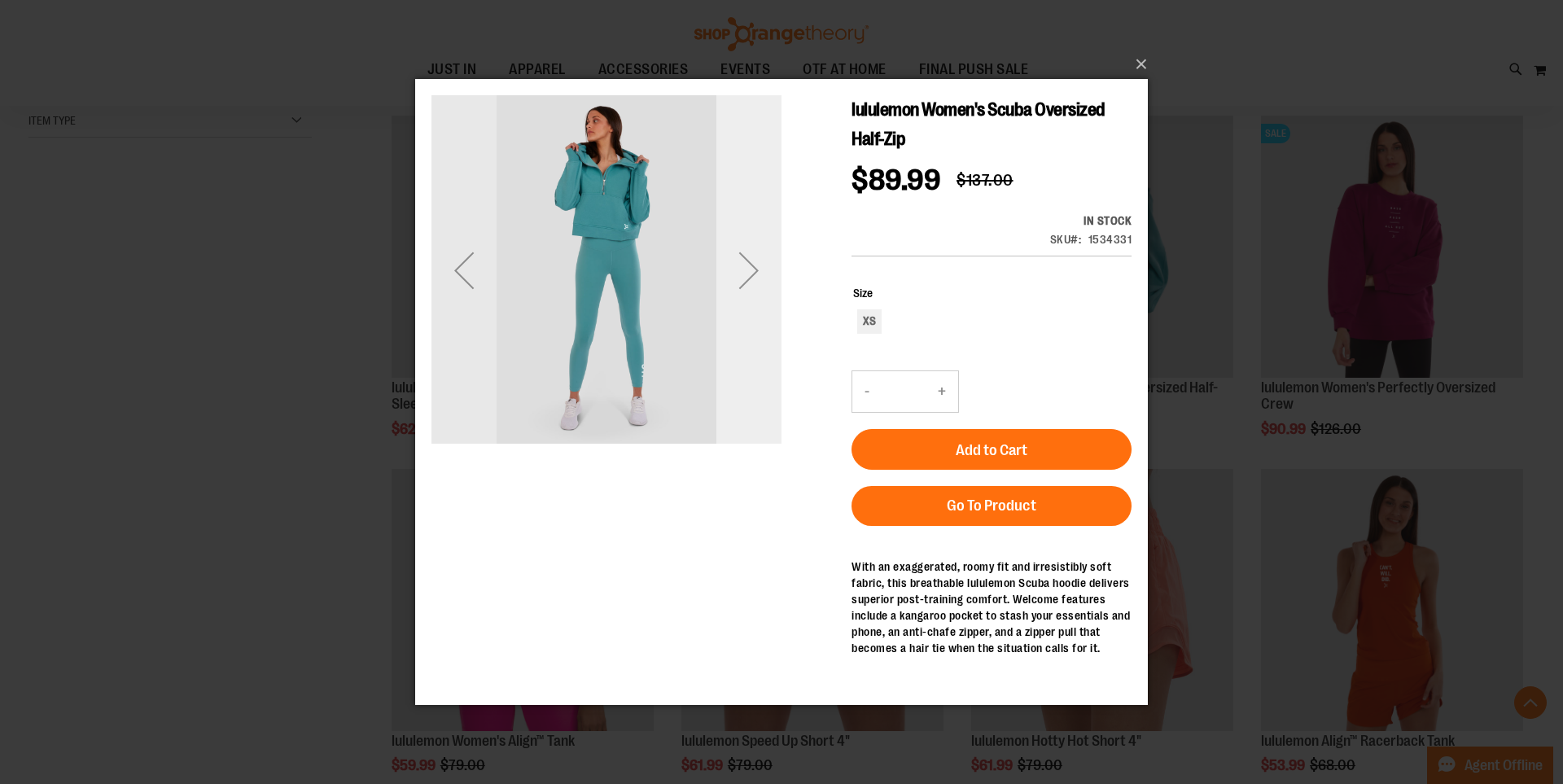
click at [740, 280] on div "Next" at bounding box center [748, 270] width 65 height 65
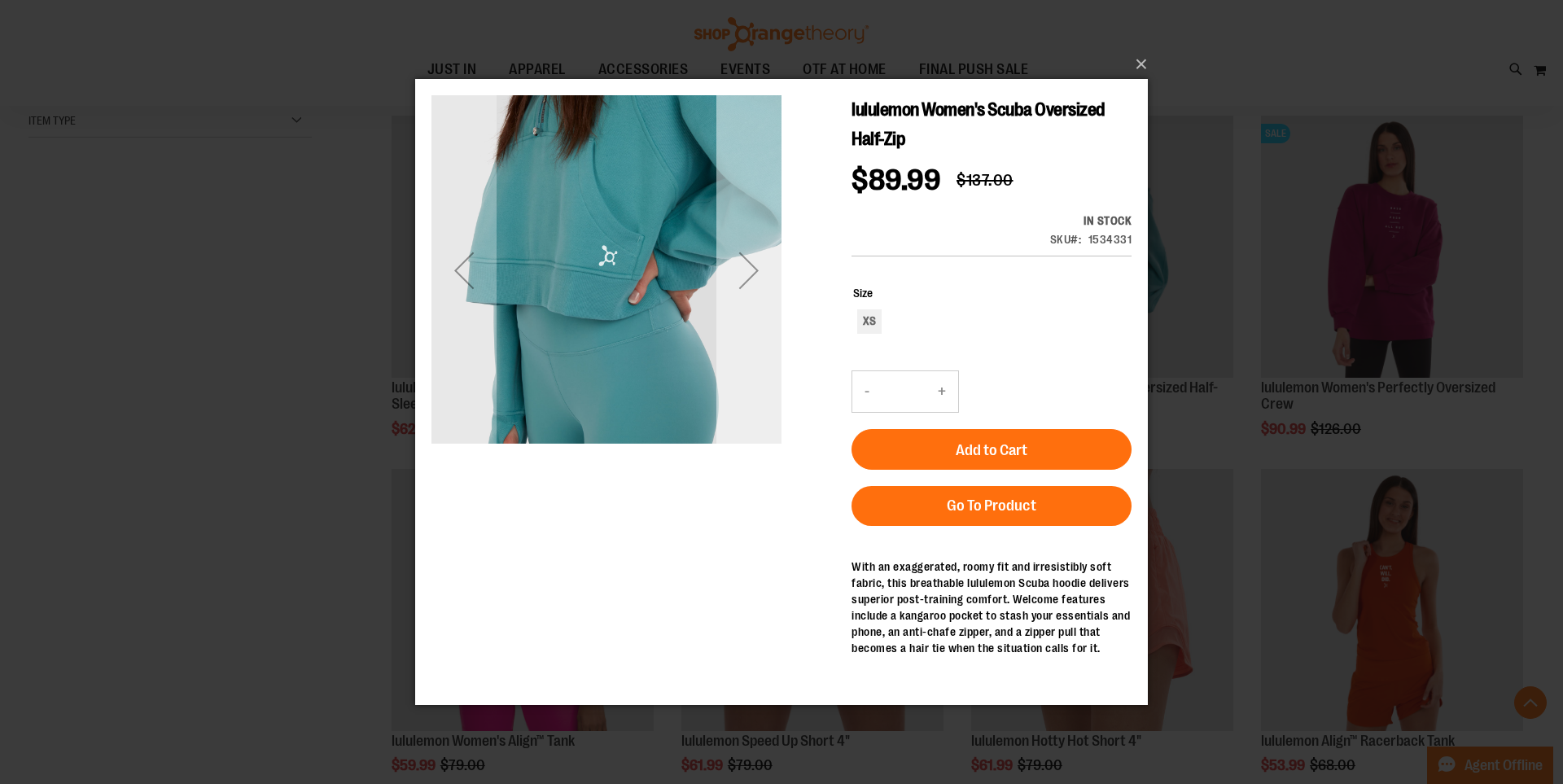
click at [737, 279] on div "Next" at bounding box center [748, 270] width 65 height 65
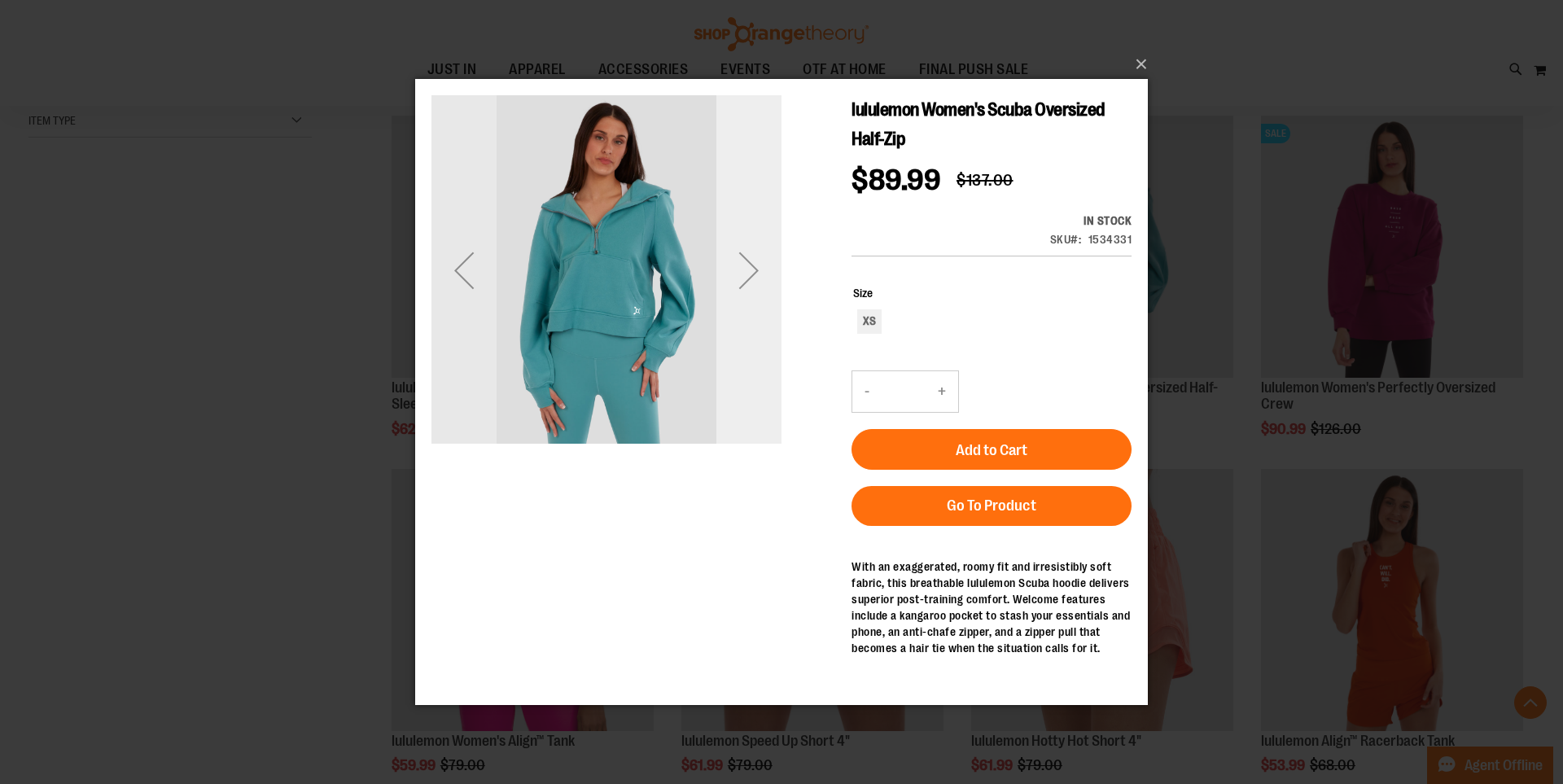
click at [737, 279] on div "Next" at bounding box center [748, 270] width 65 height 65
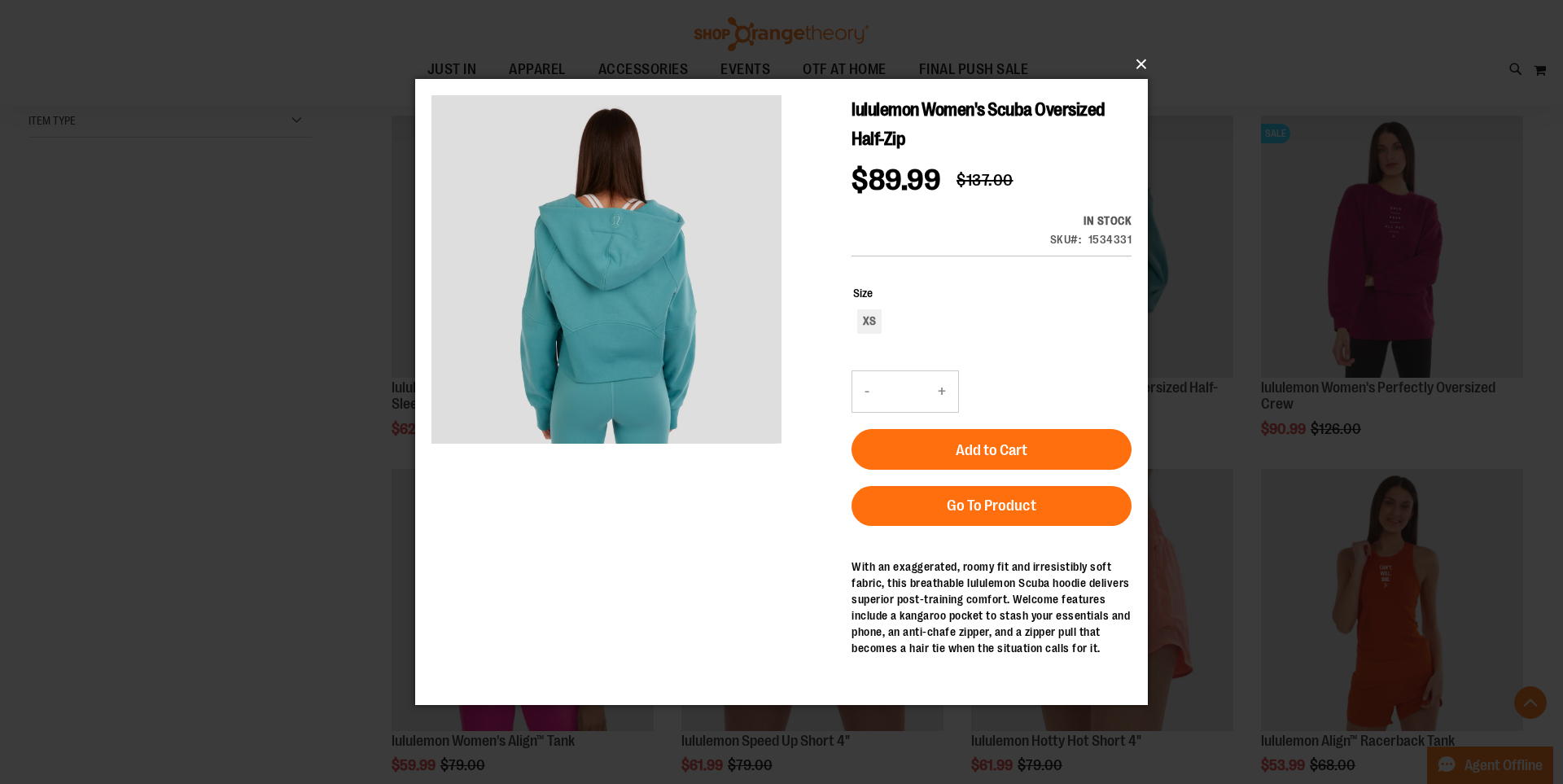
click at [1138, 70] on button "×" at bounding box center [786, 64] width 733 height 36
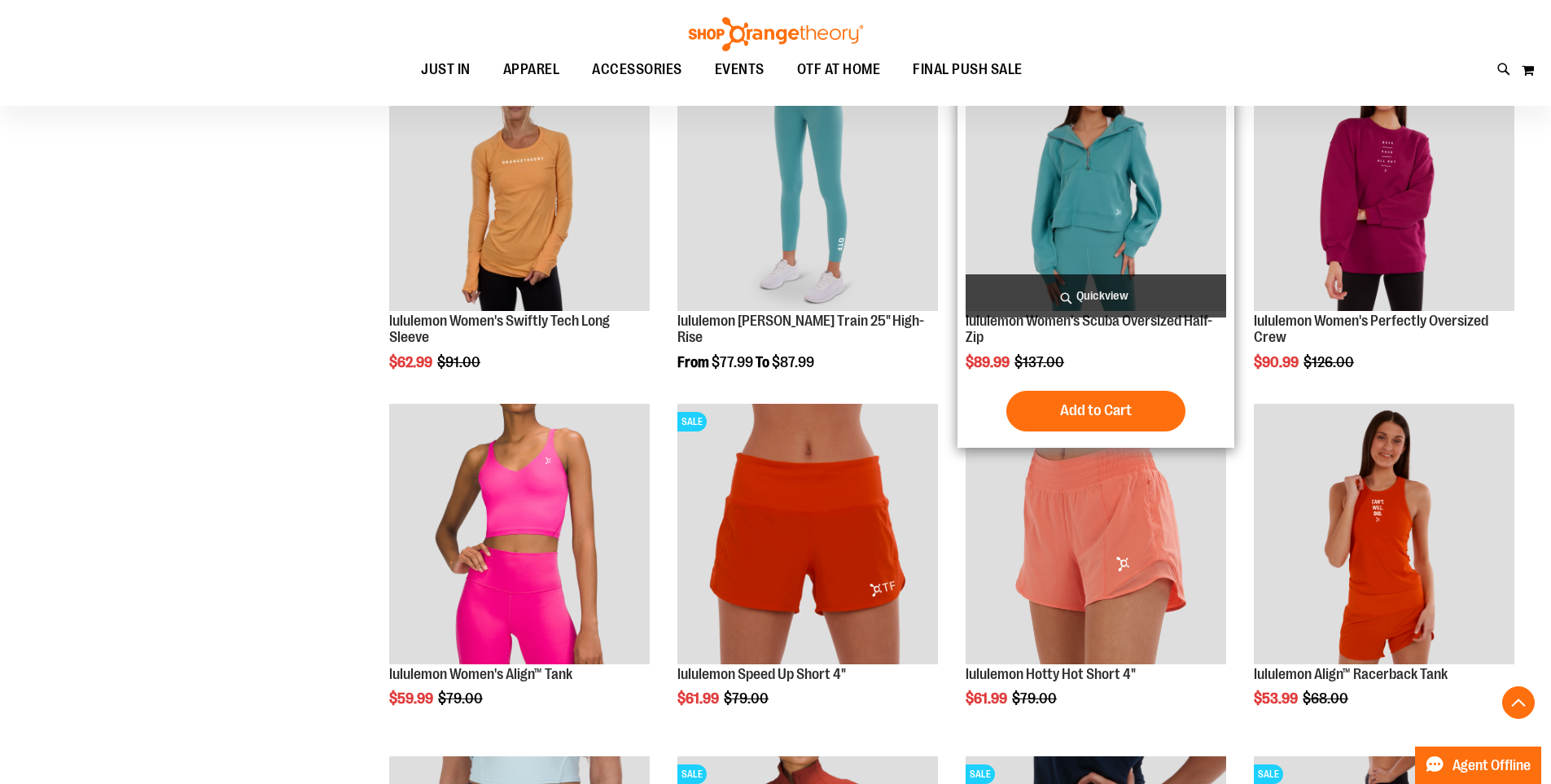
scroll to position [813, 0]
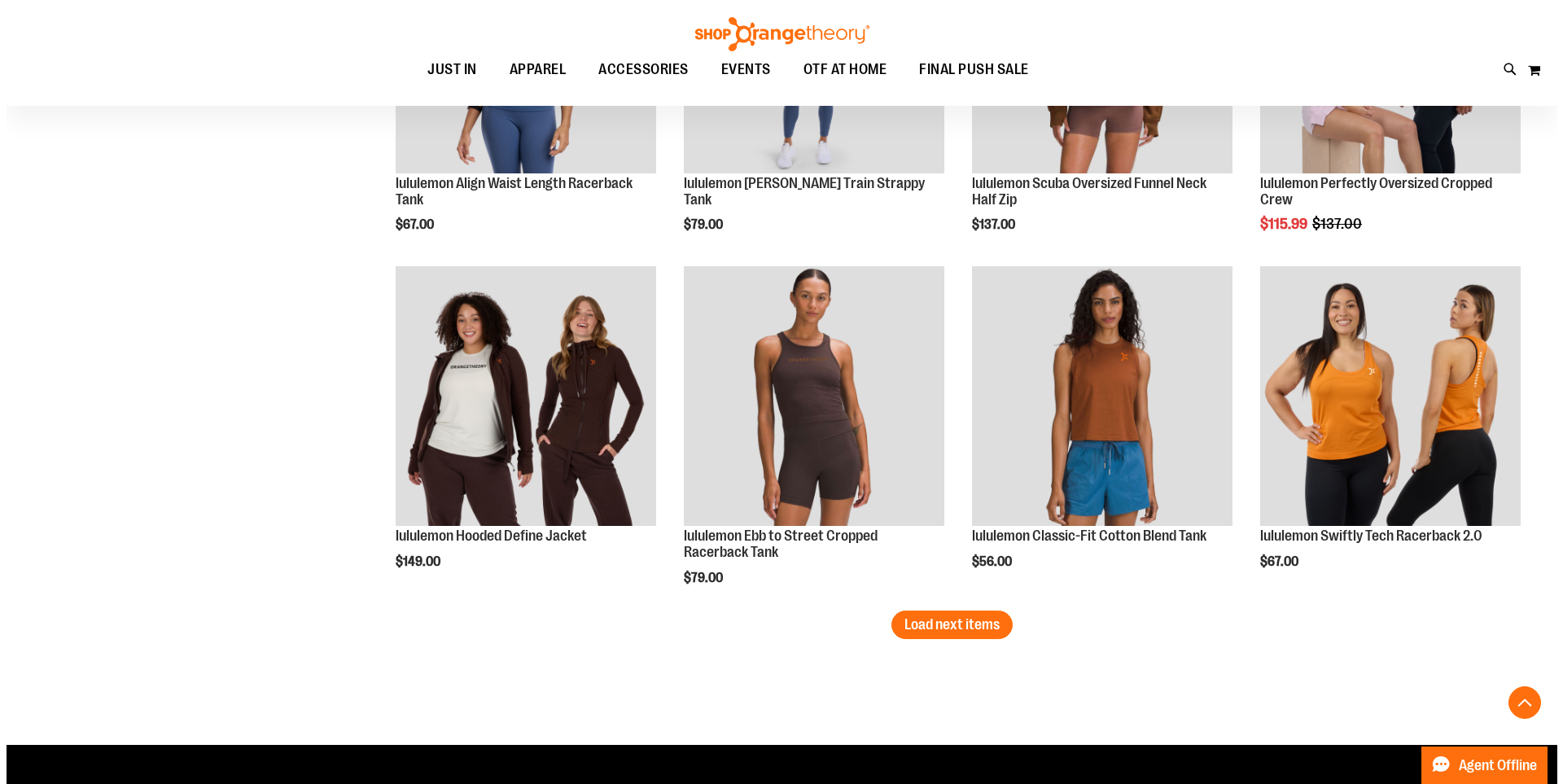
scroll to position [2929, 0]
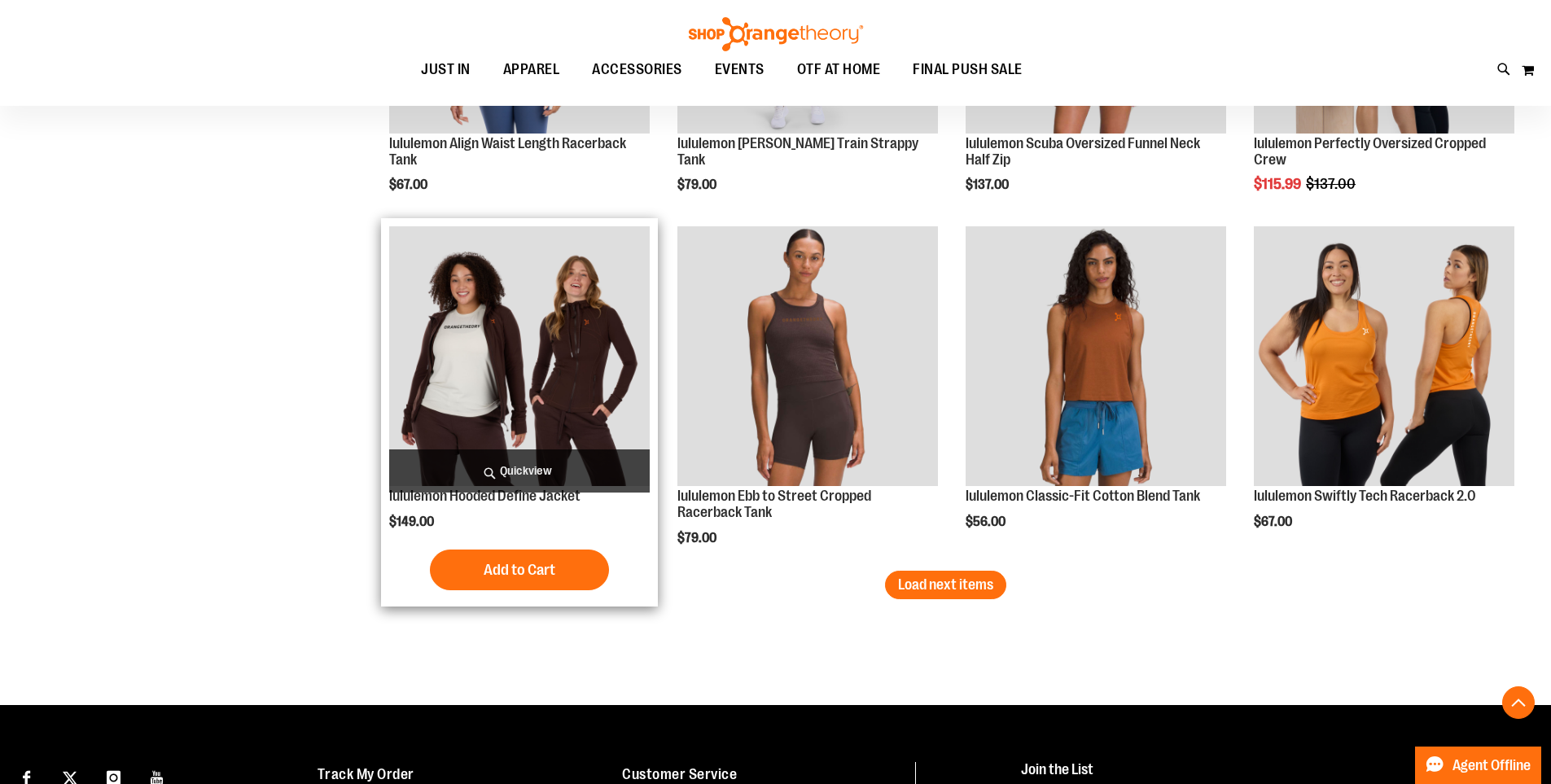
click at [519, 465] on span "Quickview" at bounding box center [520, 471] width 260 height 43
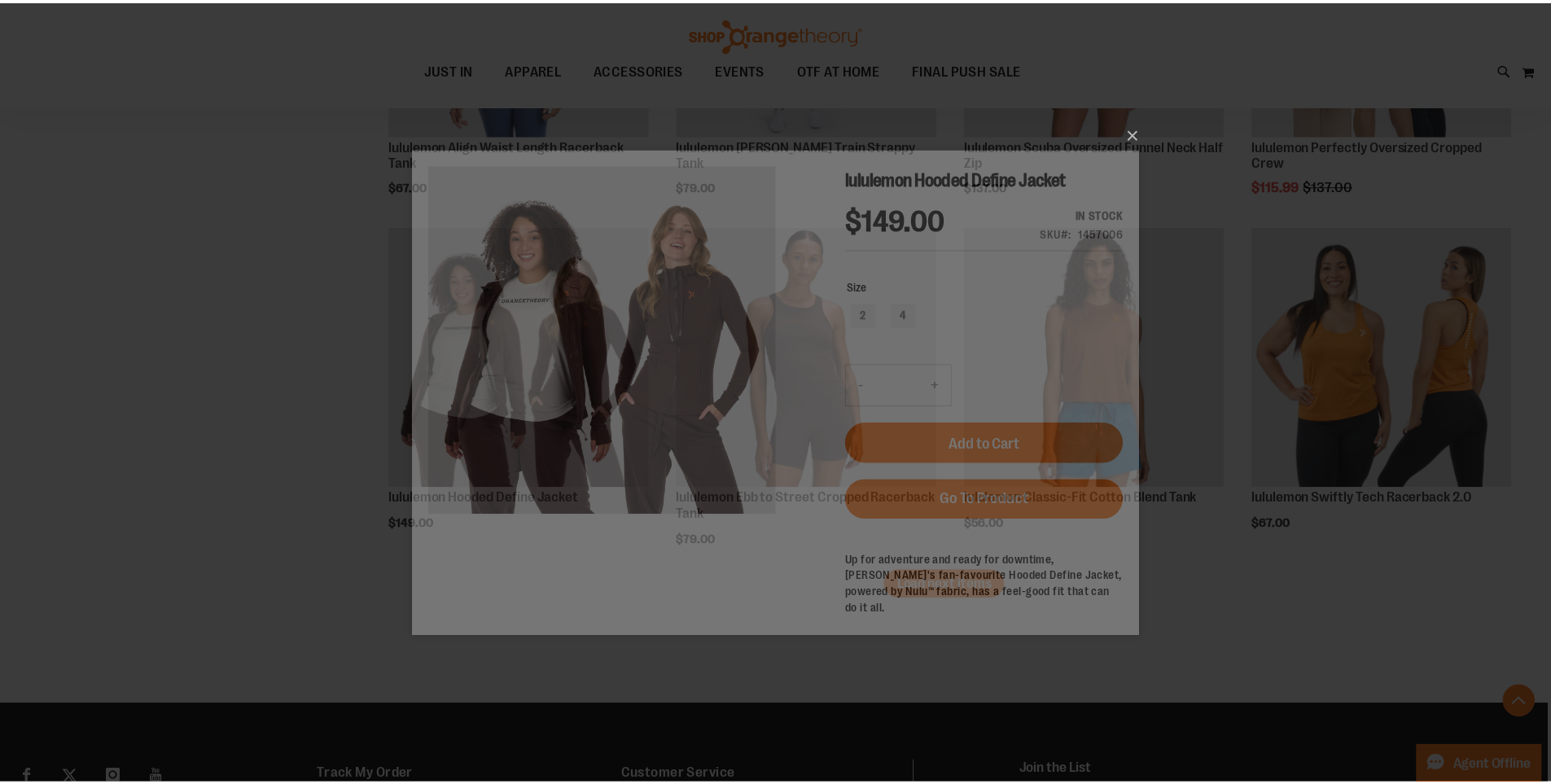
scroll to position [0, 0]
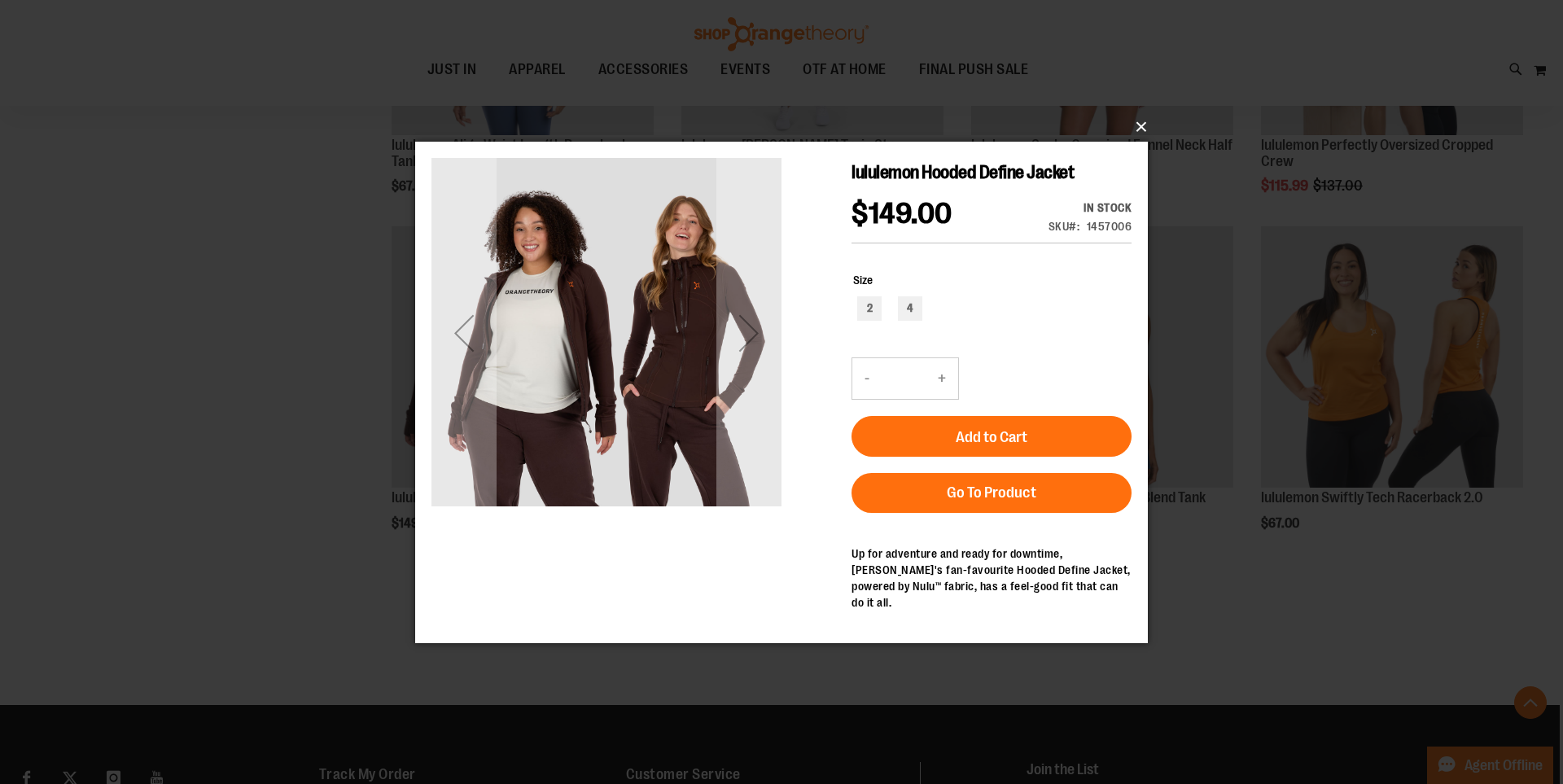
click at [1124, 129] on button "×" at bounding box center [786, 127] width 733 height 36
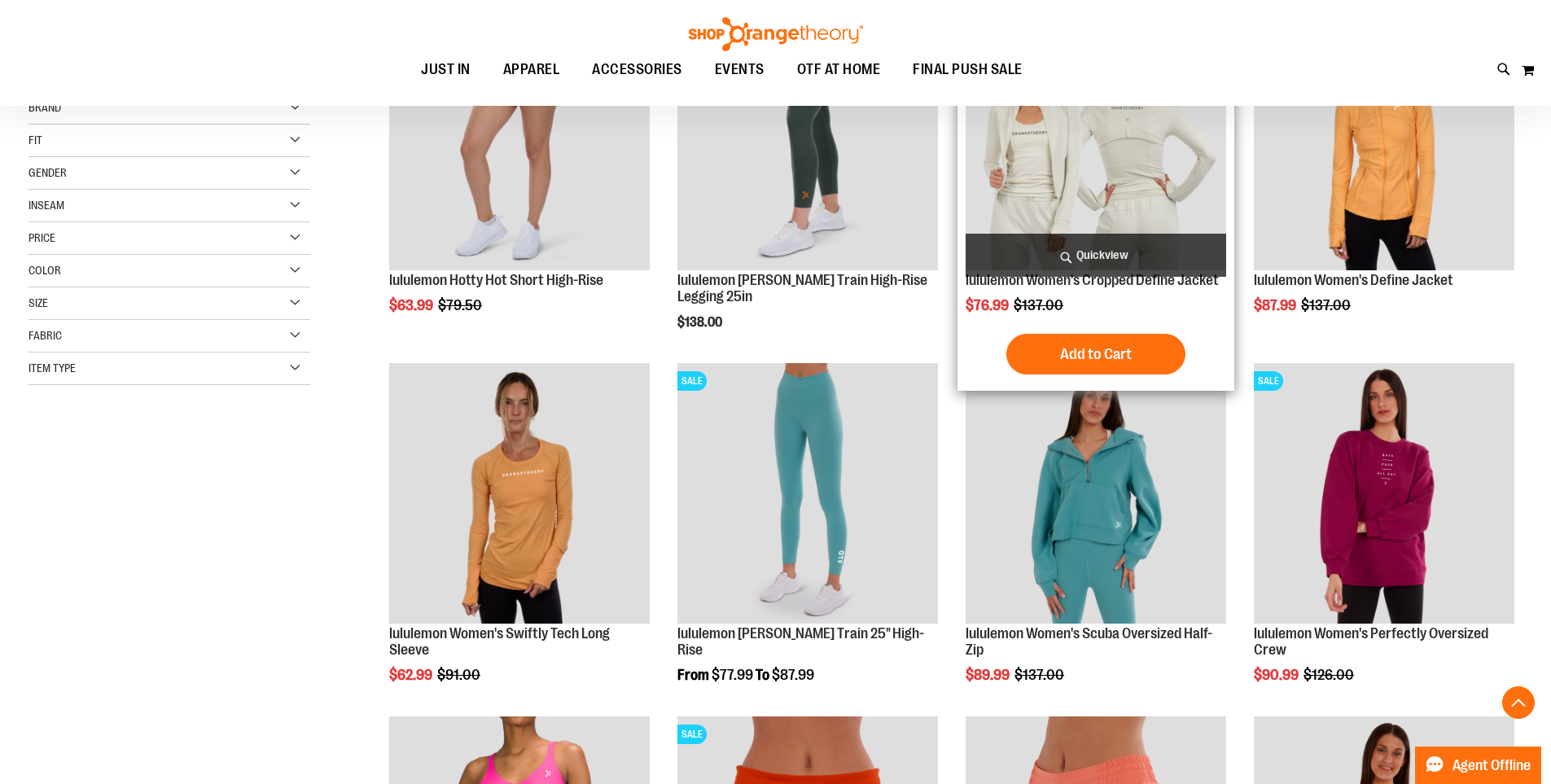
scroll to position [78, 0]
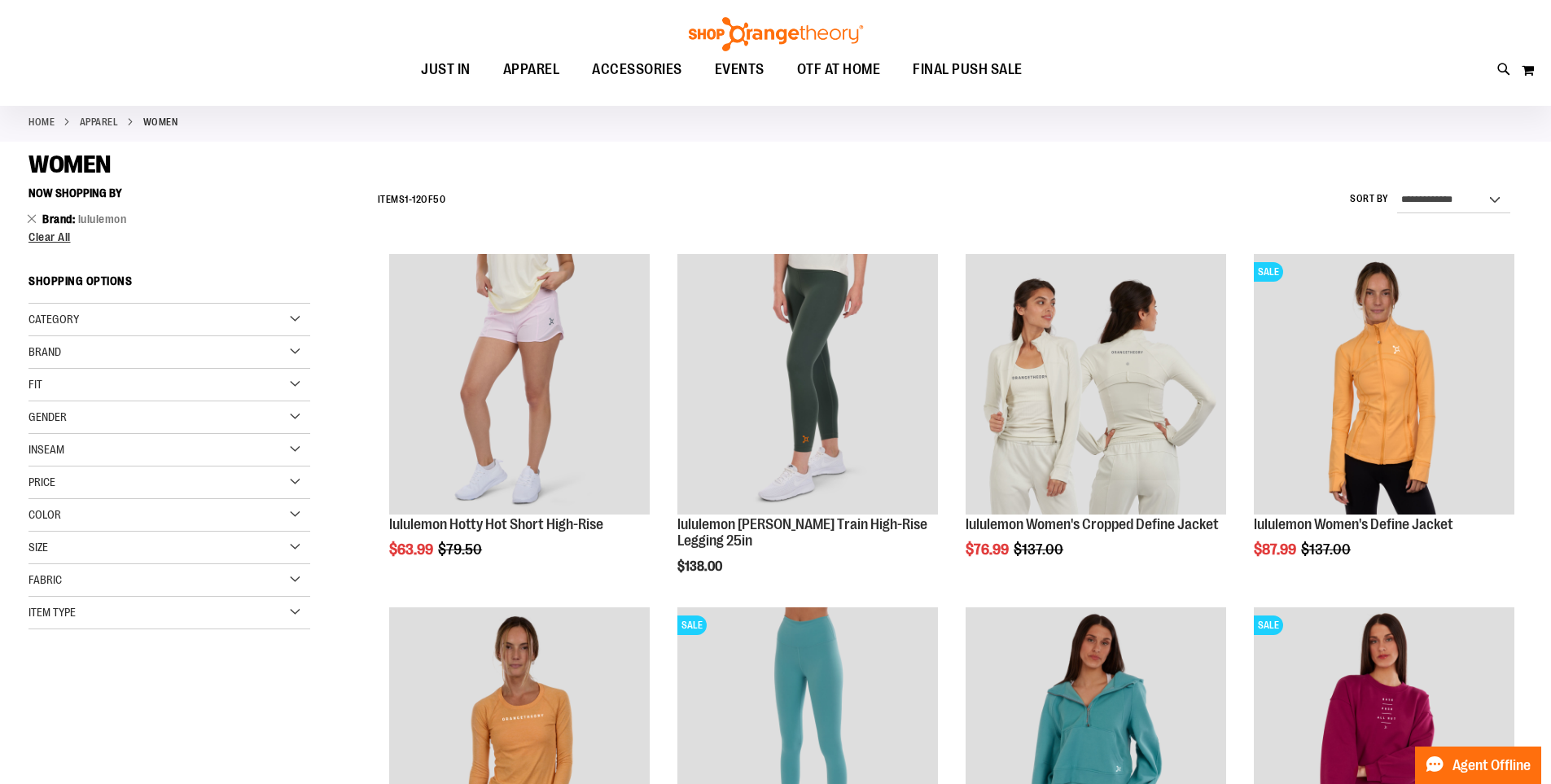
click at [209, 311] on div "Category" at bounding box center [169, 320] width 282 height 32
click at [177, 320] on div "Category" at bounding box center [169, 320] width 282 height 32
